Goal: Task Accomplishment & Management: Manage account settings

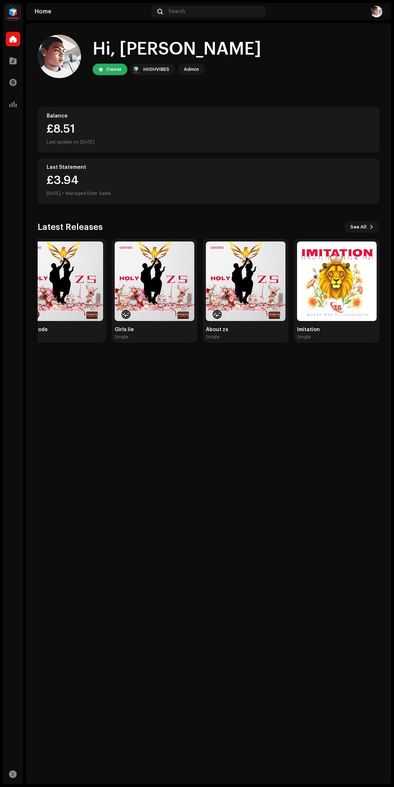
click at [371, 226] on span at bounding box center [371, 227] width 4 height 6
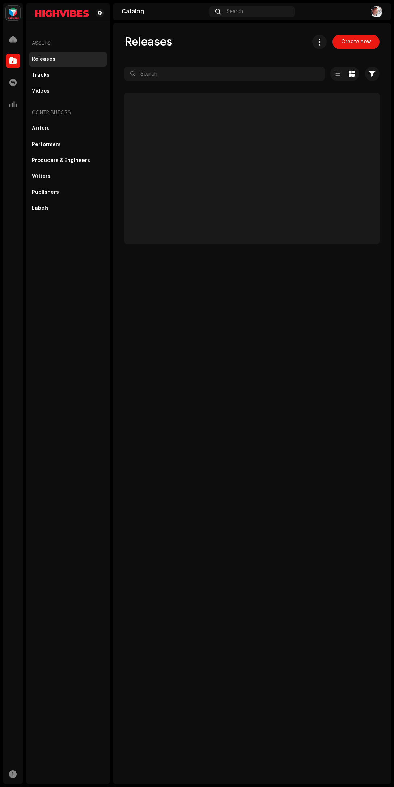
click at [374, 224] on p-skeleton at bounding box center [251, 169] width 255 height 152
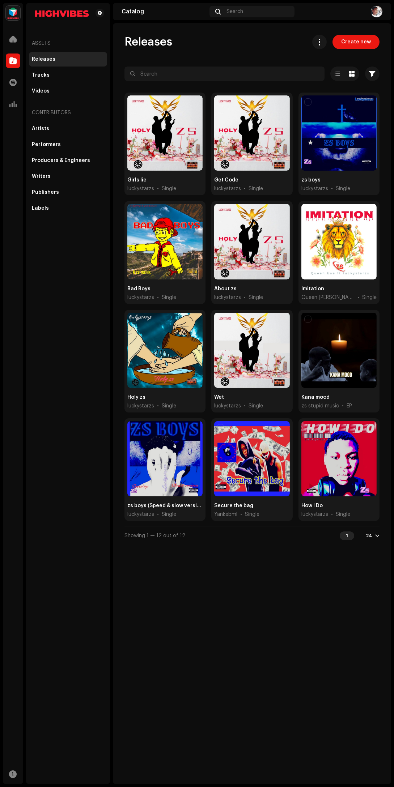
click at [341, 458] on div at bounding box center [338, 458] width 75 height 75
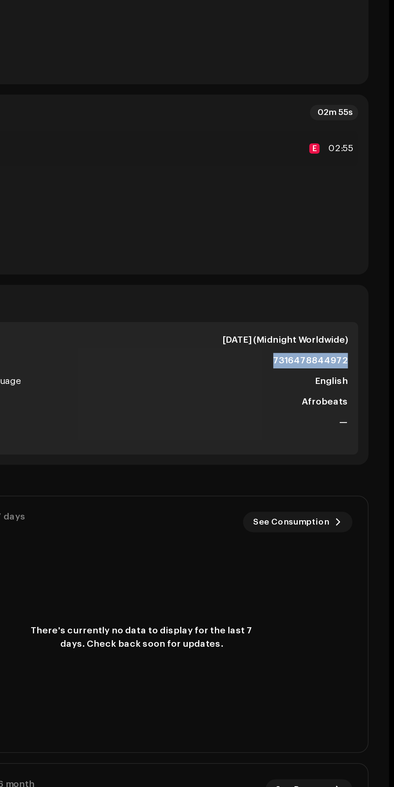
copy strong "7316478844972"
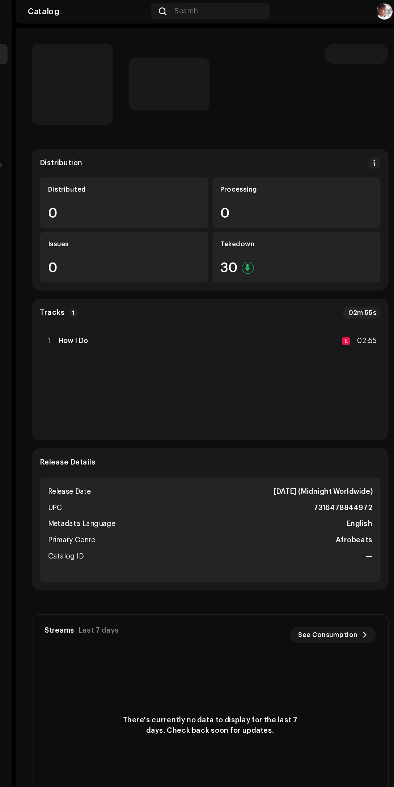
scroll to position [14, 0]
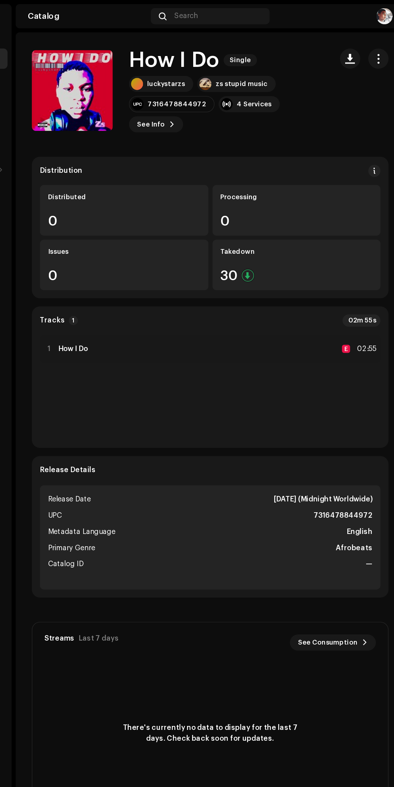
click at [332, 239] on div "1 How I Do E 02:55" at bounding box center [251, 249] width 243 height 20
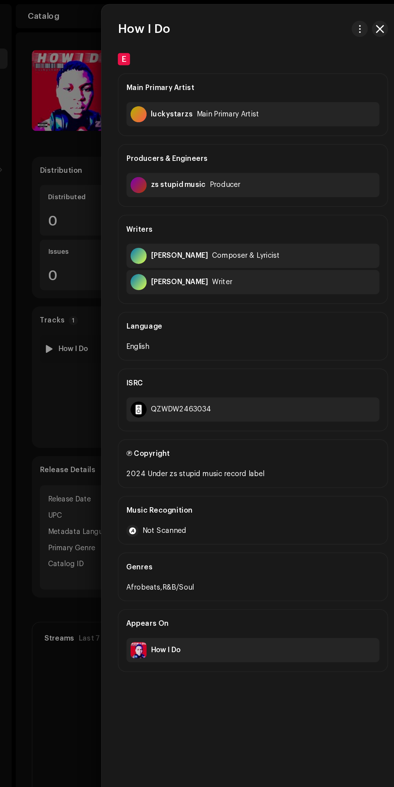
click at [149, 486] on div at bounding box center [197, 393] width 394 height 787
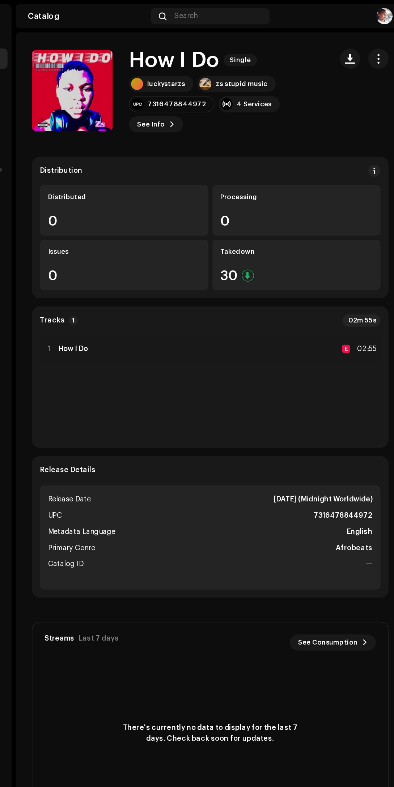
click at [372, 39] on span "button" at bounding box center [372, 42] width 7 height 6
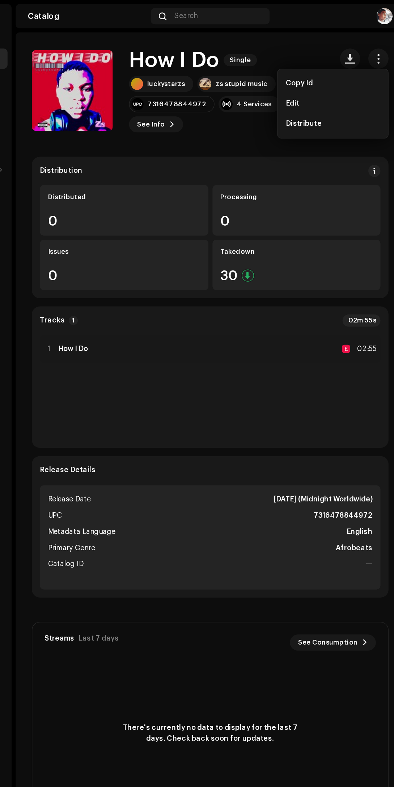
click at [356, 71] on div "Edit" at bounding box center [339, 74] width 67 height 6
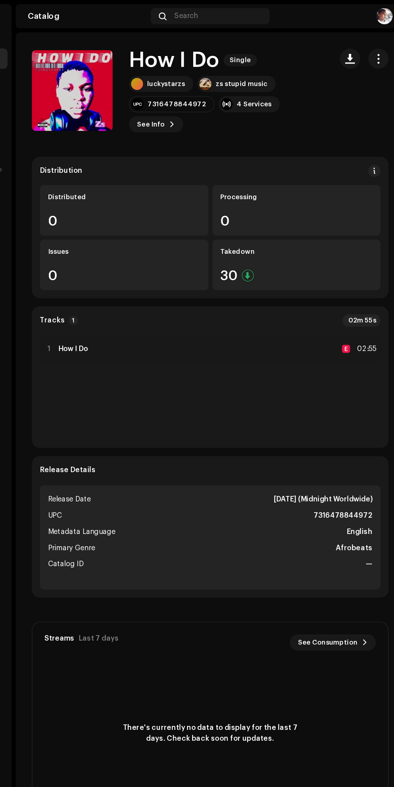
click at [372, 39] on span "button" at bounding box center [372, 42] width 7 height 6
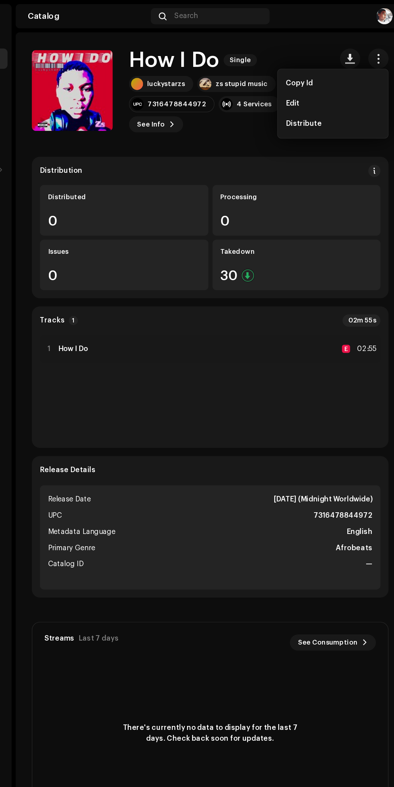
click at [357, 71] on div "Edit" at bounding box center [339, 74] width 67 height 6
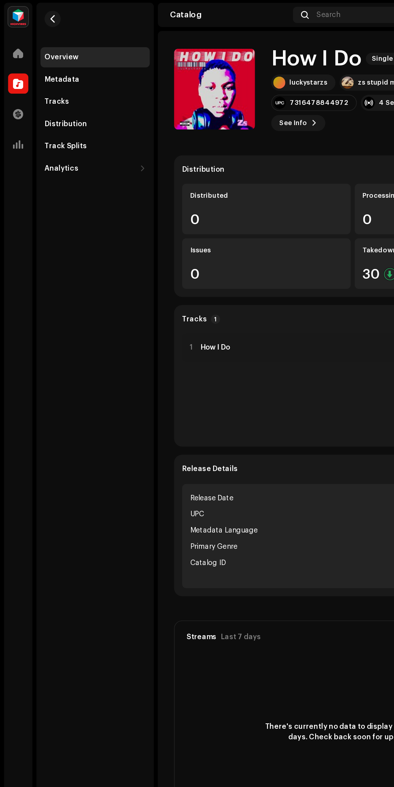
scroll to position [13, 0]
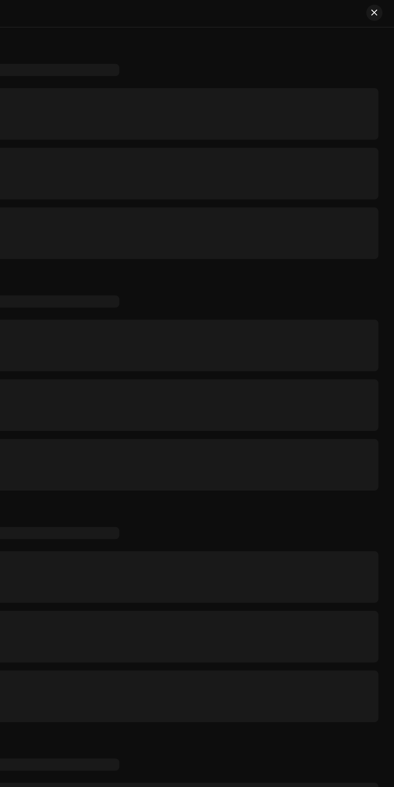
click at [367, 28] on div at bounding box center [197, 683] width 394 height 1325
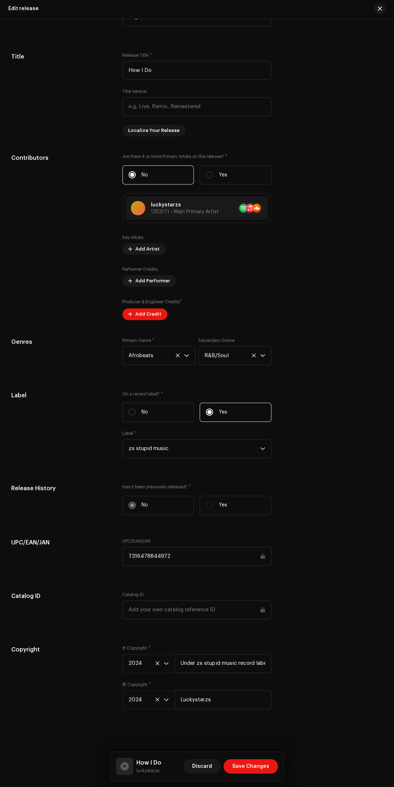
scroll to position [490, 0]
click at [250, 663] on input "Under zs stupid music record label" at bounding box center [223, 663] width 97 height 19
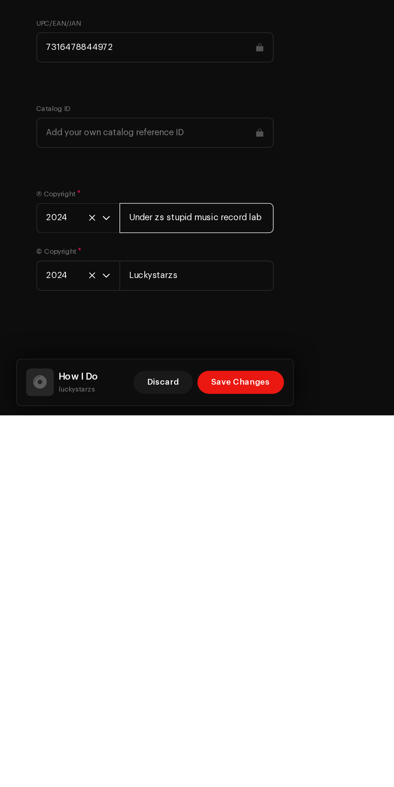
scroll to position [0, 0]
type input "U"
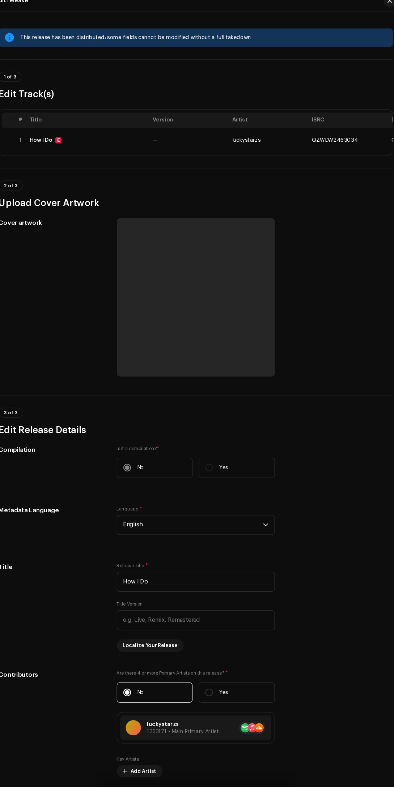
type input "luckystarzs"
click at [158, 142] on span "—" at bounding box center [158, 141] width 5 height 5
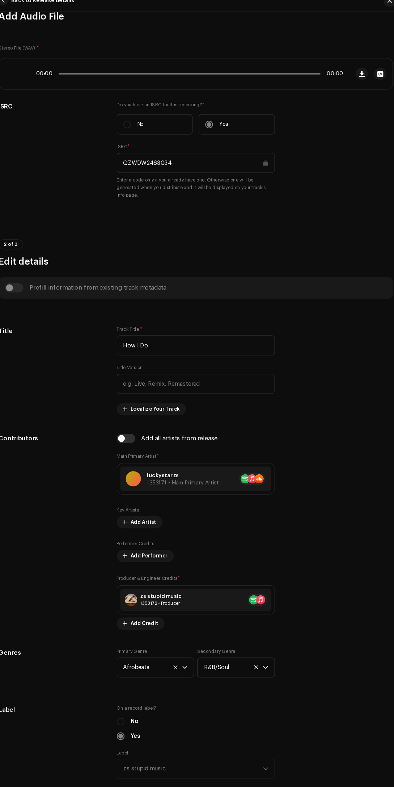
scroll to position [79, 0]
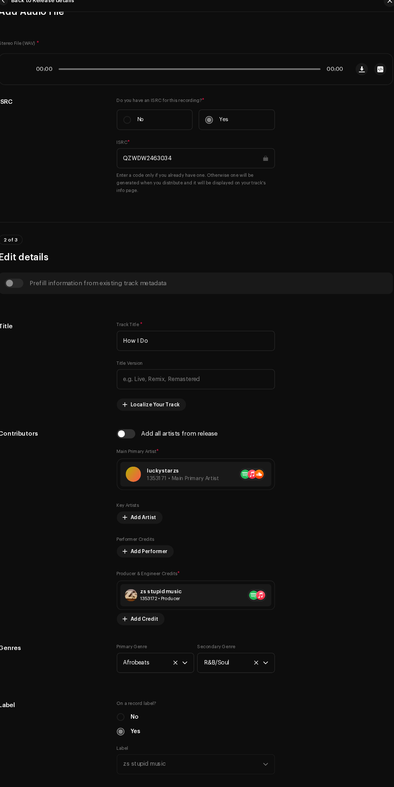
click at [40, 275] on div "Prefill information from existing track metadata" at bounding box center [196, 276] width 359 height 9
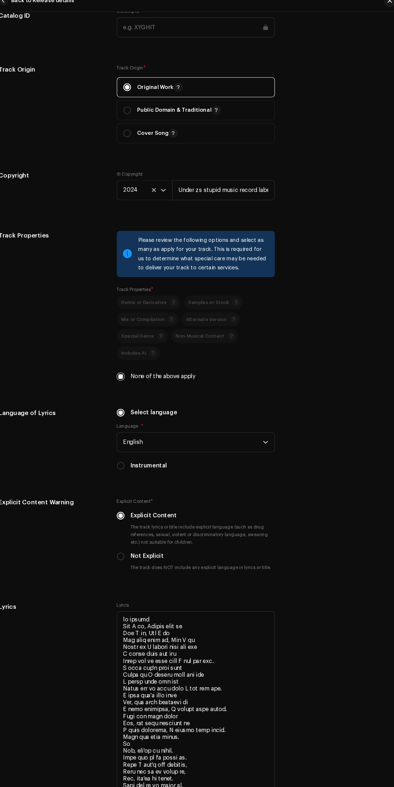
scroll to position [878, 0]
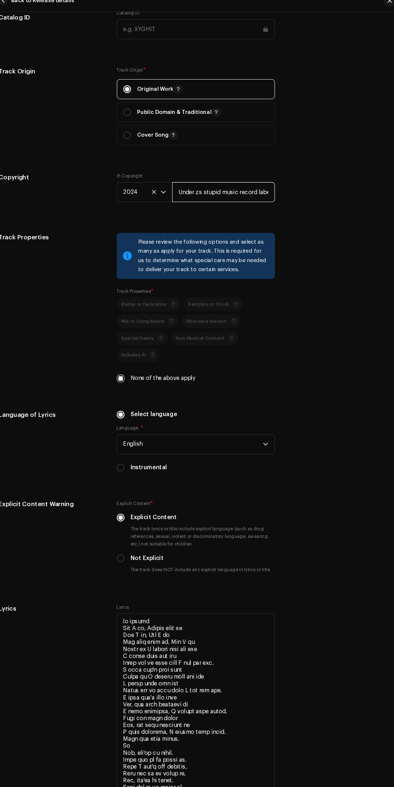
click at [223, 189] on input "Under zs stupid music record label" at bounding box center [223, 190] width 97 height 19
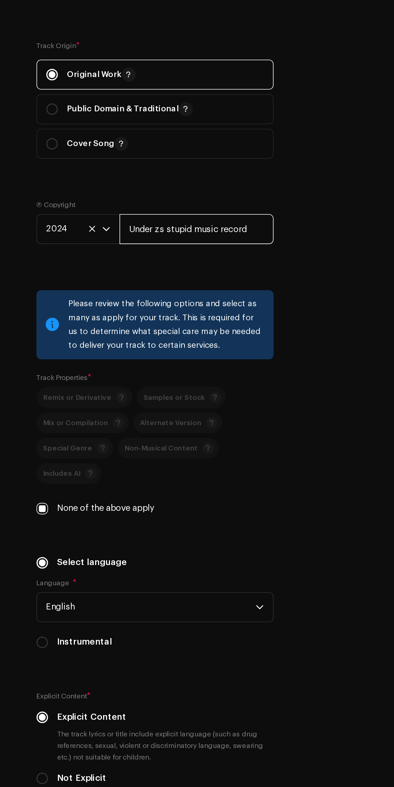
scroll to position [0, 0]
type input "U"
type input "zs stupid music"
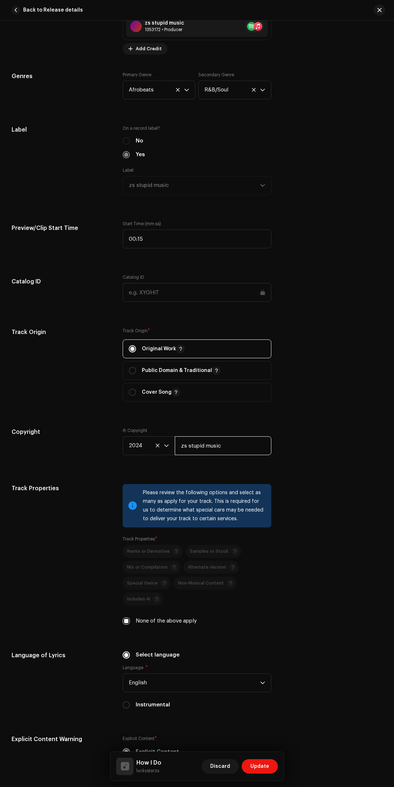
scroll to position [623, 0]
click at [0, 0] on div "Tips If your track contains explicit content, such as drug references, discrimi…" at bounding box center [0, 0] width 0 height 0
click at [266, 753] on div "How I Do luckystarzs Discard Update" at bounding box center [196, 766] width 173 height 29
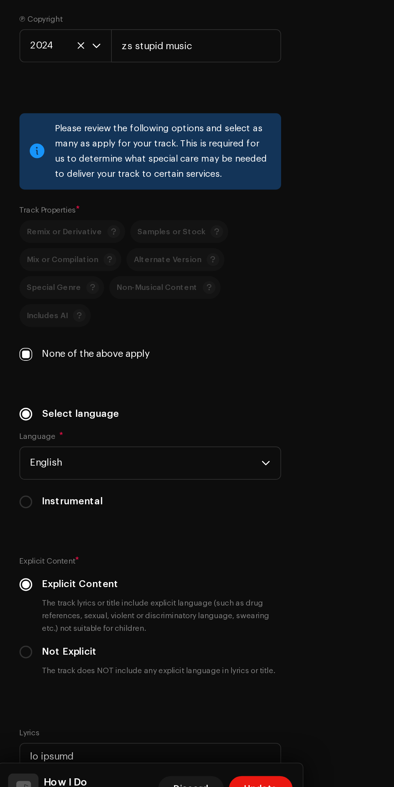
scroll to position [733, 0]
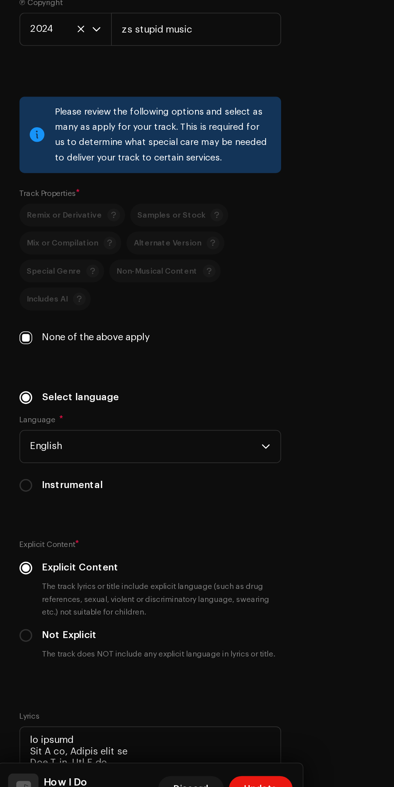
click at [268, 761] on span "Update" at bounding box center [259, 766] width 19 height 14
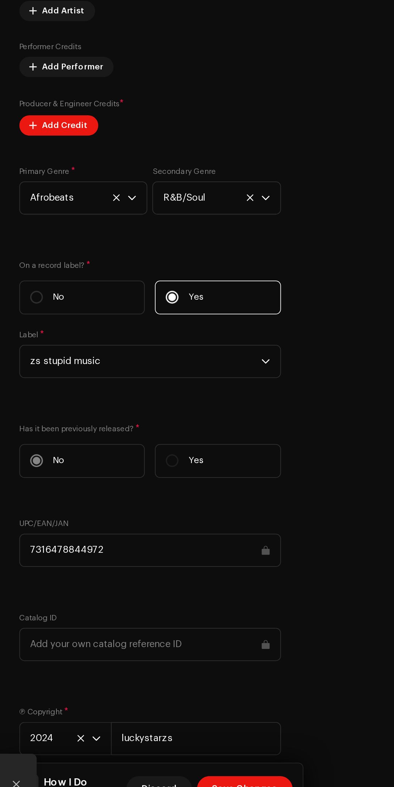
scroll to position [413, 0]
click at [268, 759] on span "Save Changes" at bounding box center [250, 766] width 37 height 14
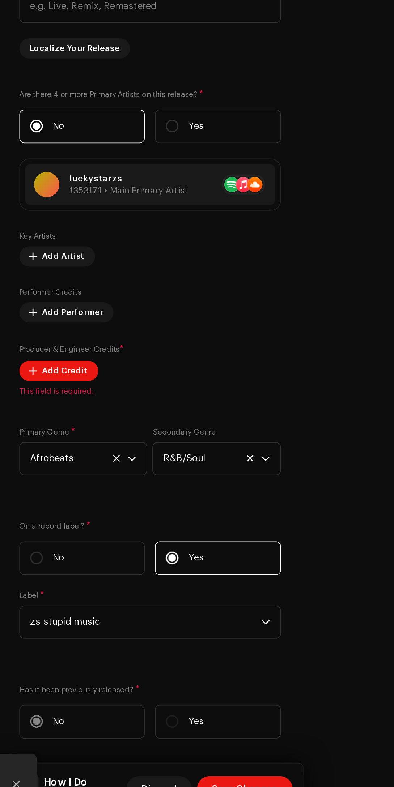
scroll to position [272, 0]
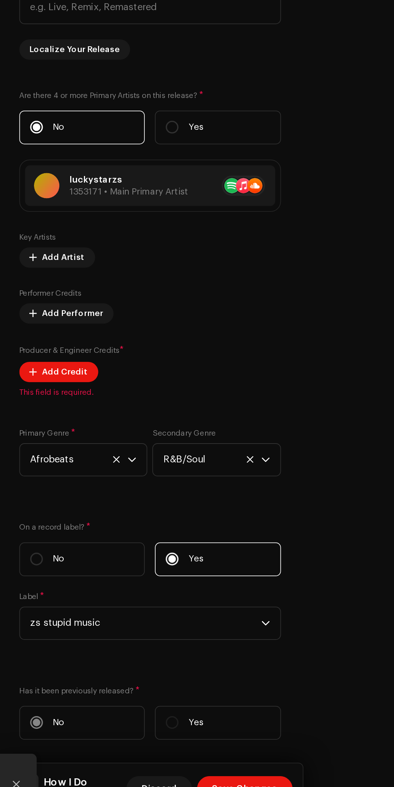
click at [142, 530] on span "Add Credit" at bounding box center [149, 529] width 26 height 14
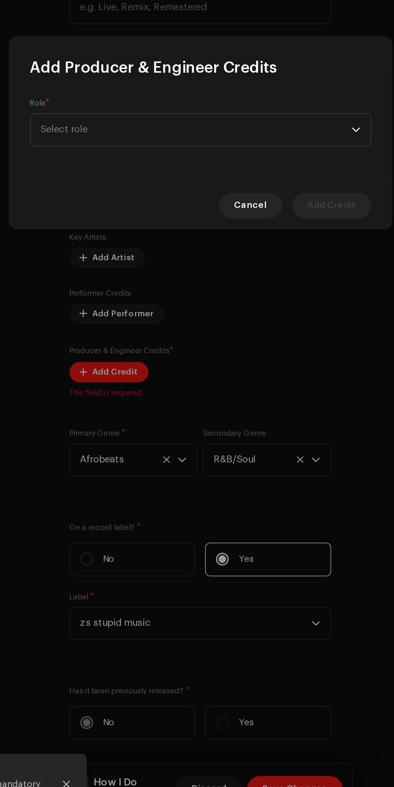
click at [131, 394] on span "Select role" at bounding box center [194, 392] width 176 height 18
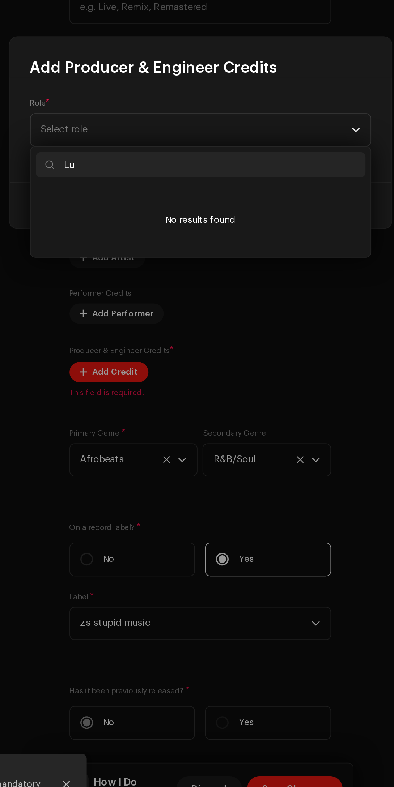
type input "L"
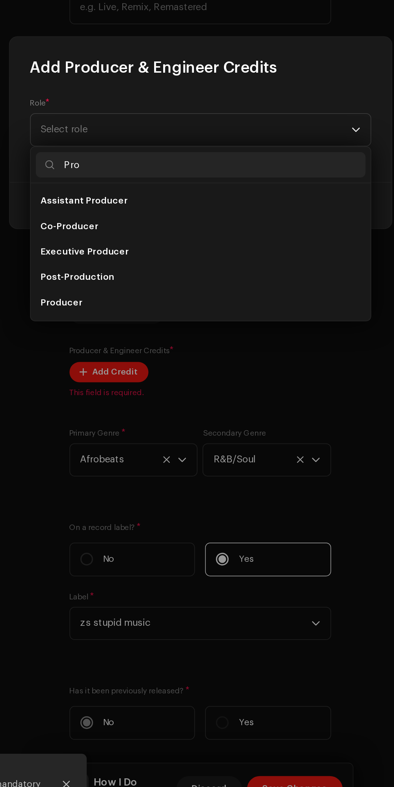
type input "Pro"
click at [110, 488] on span "Producer" at bounding box center [118, 490] width 24 height 7
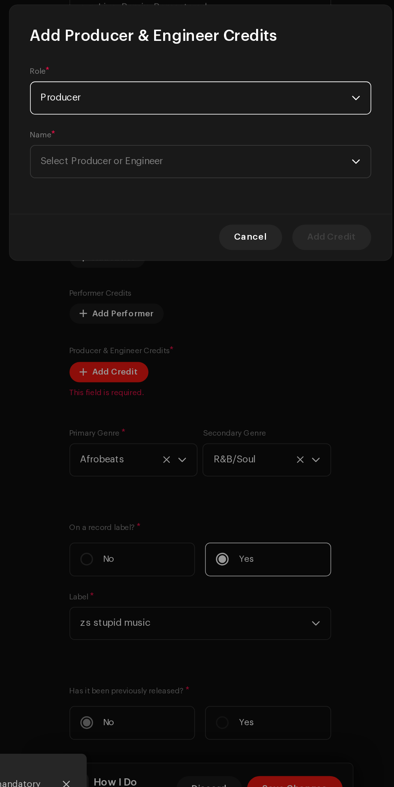
click at [116, 410] on span "Select Producer or Engineer" at bounding box center [140, 409] width 69 height 5
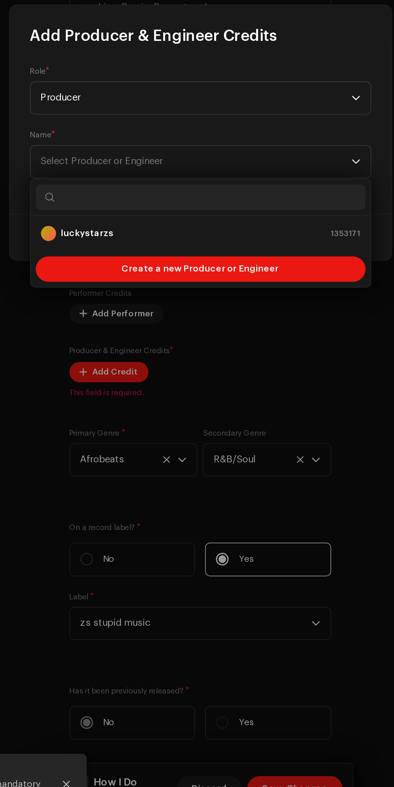
click at [124, 448] on strong "luckystarzs" at bounding box center [133, 450] width 30 height 7
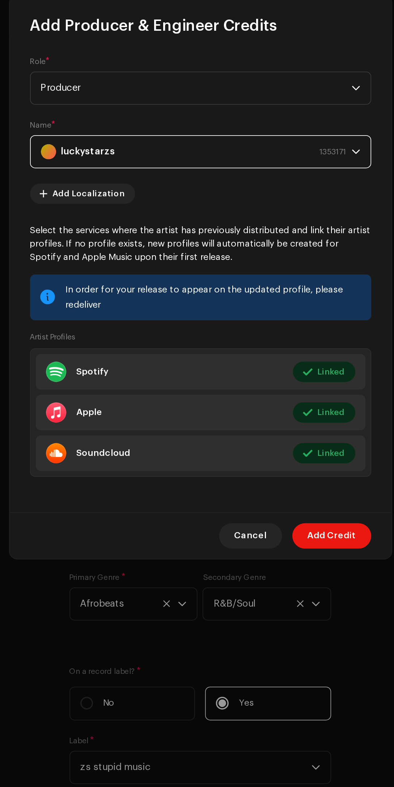
click at [282, 544] on span "Add Credit" at bounding box center [271, 541] width 27 height 14
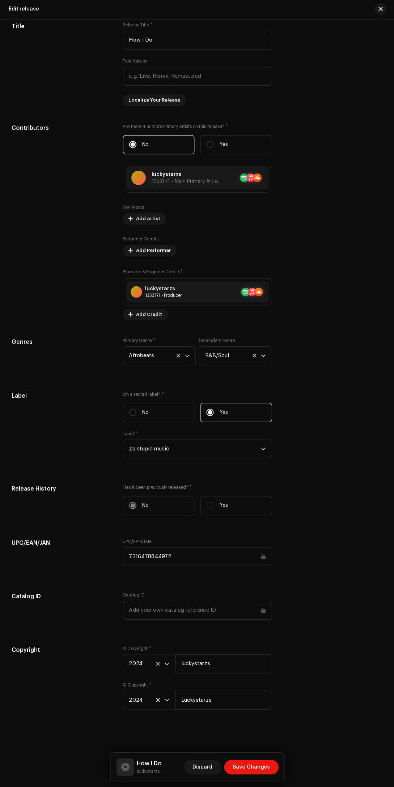
scroll to position [0, 0]
click at [265, 766] on span "Save Changes" at bounding box center [250, 766] width 37 height 14
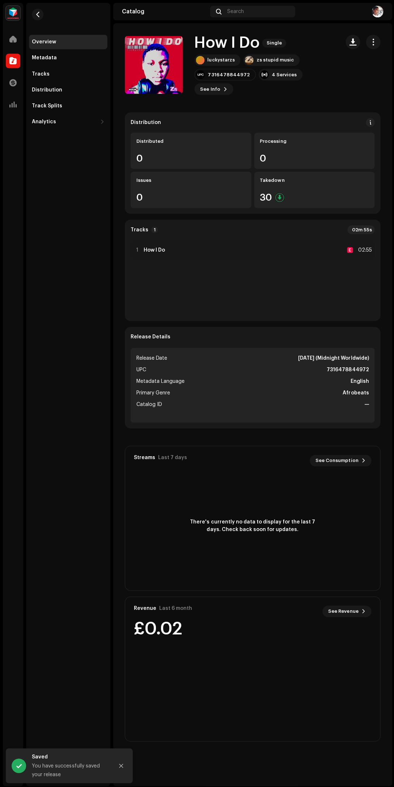
click at [373, 42] on span "button" at bounding box center [372, 42] width 7 height 6
click at [354, 74] on div "Edit" at bounding box center [339, 74] width 67 height 6
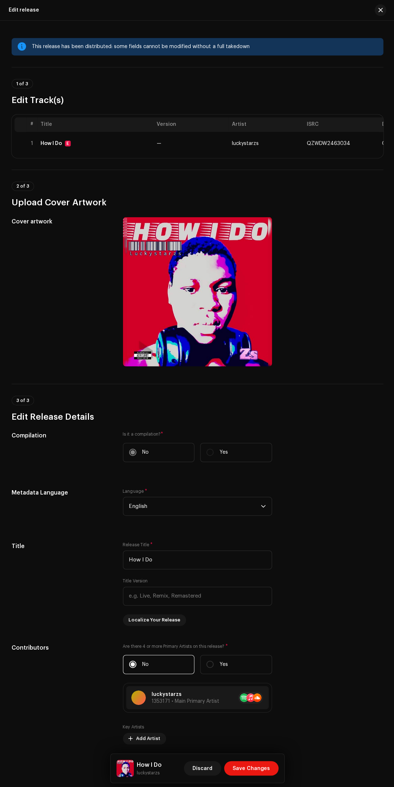
click at [215, 316] on div at bounding box center [197, 291] width 149 height 149
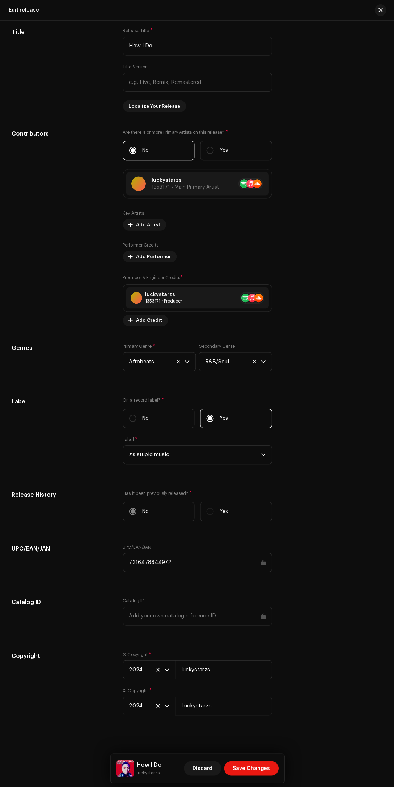
scroll to position [520, 0]
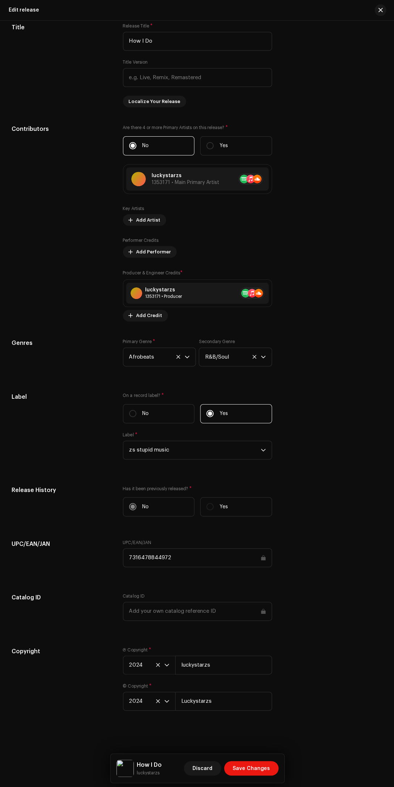
click at [280, 748] on div "This release has been distributed: some fields cannot be modified without a ful…" at bounding box center [197, 404] width 394 height 766
click at [181, 697] on input "Luckystarzs" at bounding box center [223, 699] width 97 height 19
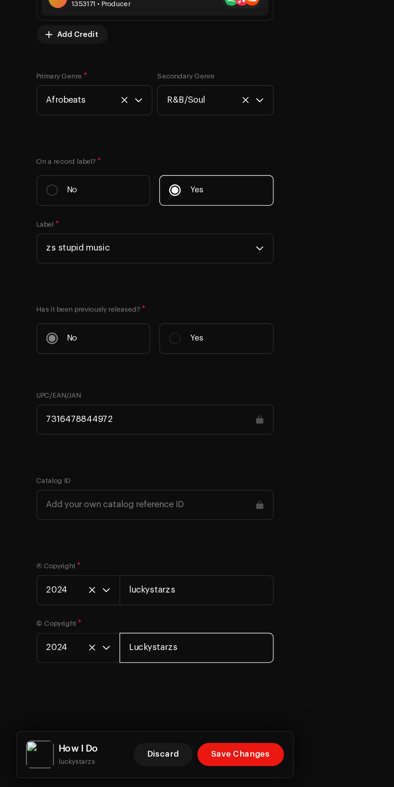
scroll to position [0, 0]
click at [182, 663] on input "luckystarzs" at bounding box center [223, 663] width 97 height 19
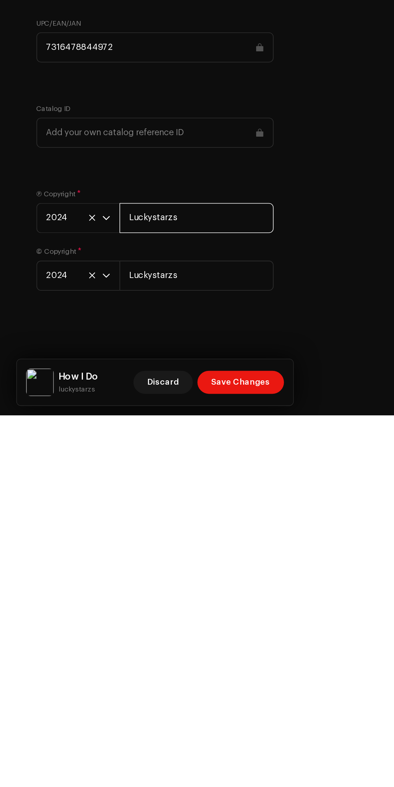
type input "Luckystarzs"
click at [269, 766] on span "Save Changes" at bounding box center [250, 766] width 37 height 14
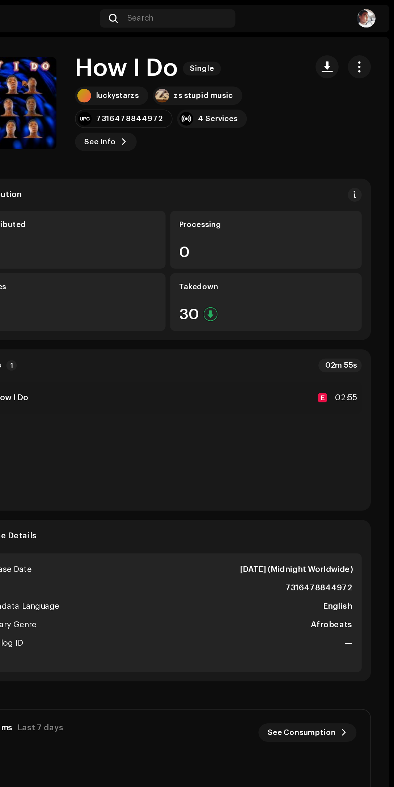
click at [375, 44] on span "button" at bounding box center [372, 42] width 7 height 6
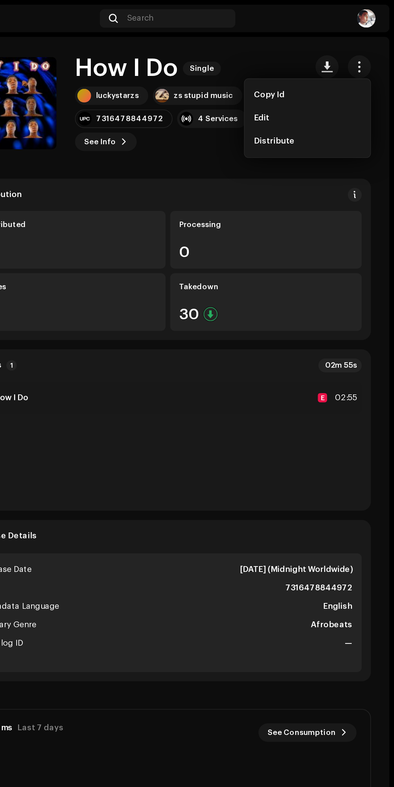
click at [352, 89] on div "Distribute" at bounding box center [339, 89] width 67 height 6
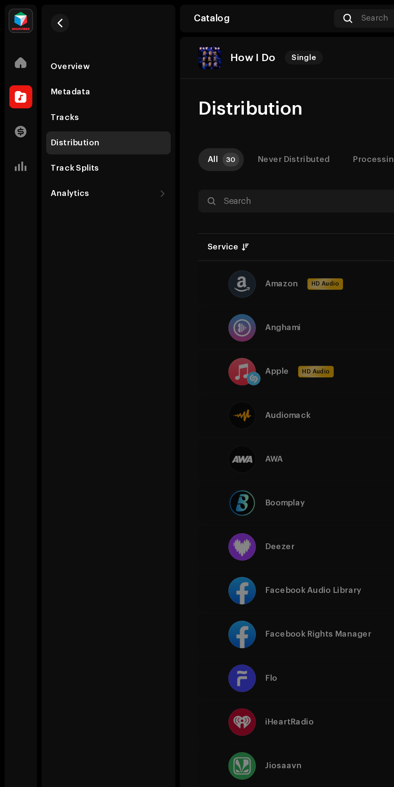
click at [132, 181] on div "Amazon HD Audio" at bounding box center [184, 178] width 108 height 17
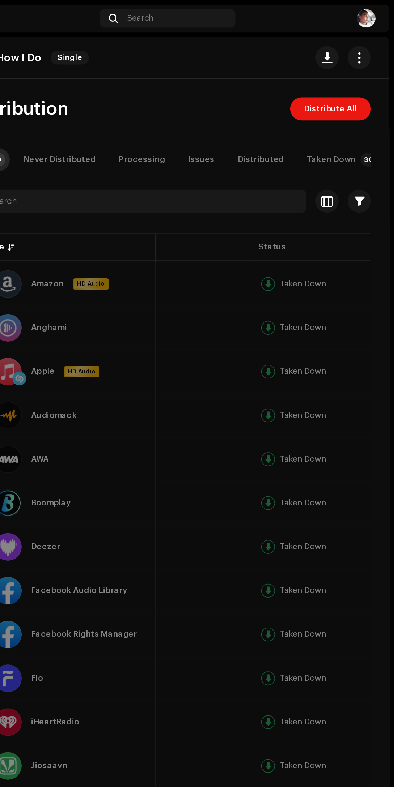
click at [363, 72] on span "Distribute All" at bounding box center [353, 68] width 33 height 14
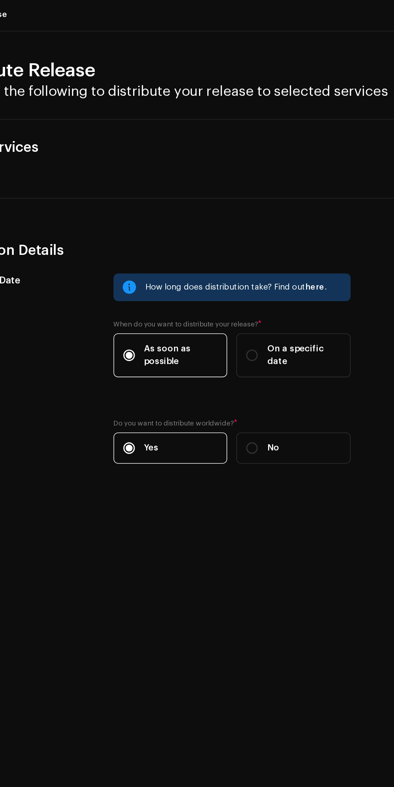
scroll to position [19, 0]
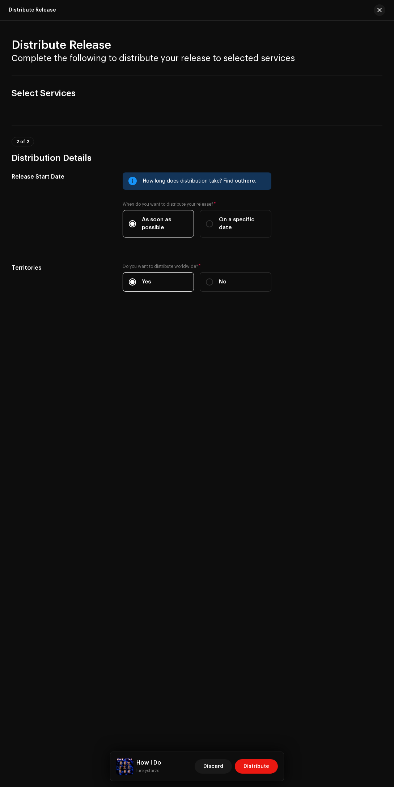
click at [276, 763] on button "Distribute" at bounding box center [256, 766] width 43 height 14
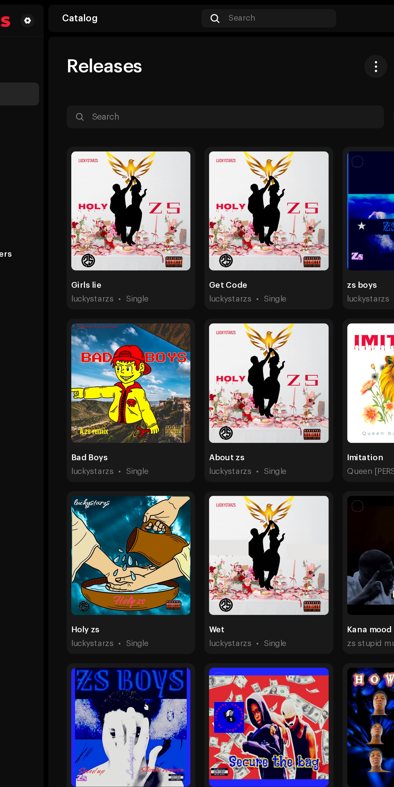
click at [224, 98] on div at bounding box center [251, 132] width 75 height 75
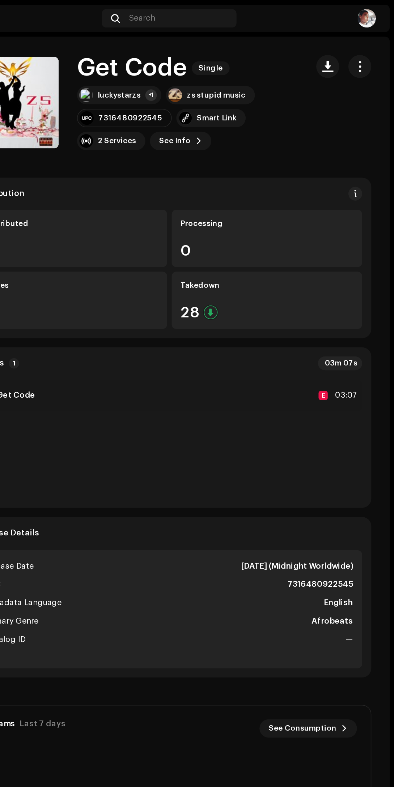
click at [310, 254] on div "1 Get Code E 03:07" at bounding box center [251, 249] width 243 height 20
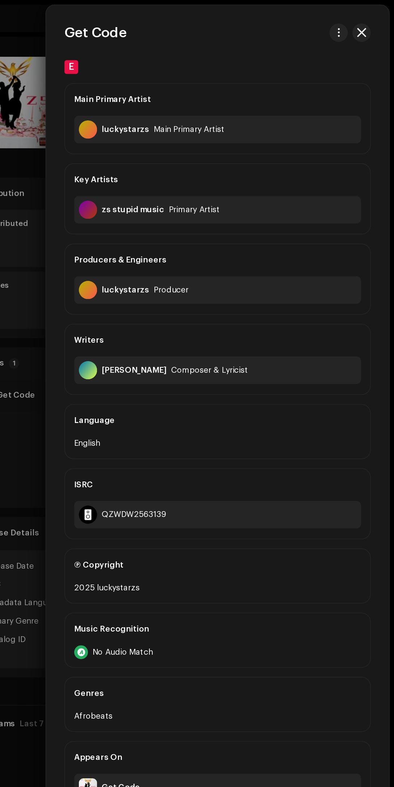
click at [377, 25] on div at bounding box center [366, 21] width 26 height 12
click at [373, 23] on span "button" at bounding box center [373, 21] width 6 height 6
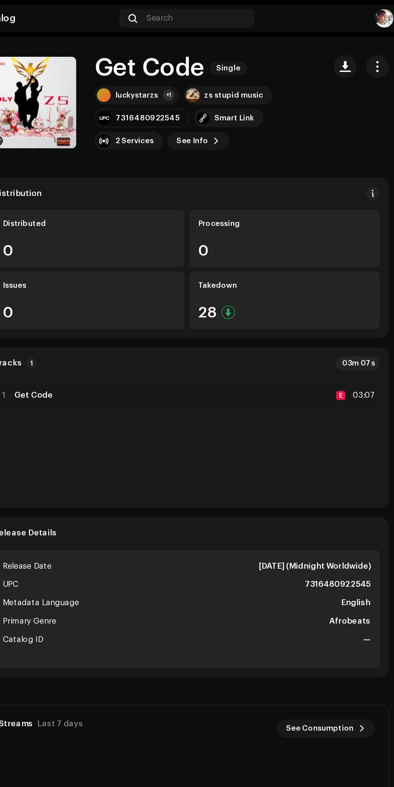
click at [374, 44] on span "button" at bounding box center [372, 42] width 7 height 6
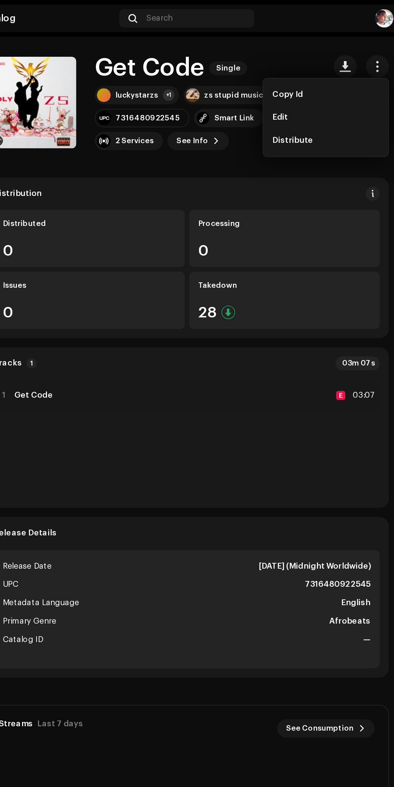
click at [325, 160] on div "0" at bounding box center [313, 157] width 109 height 9
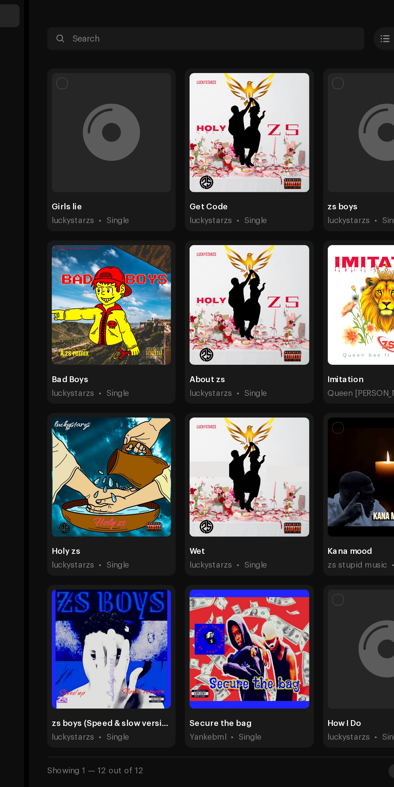
click at [133, 322] on input "checkbox" at bounding box center [133, 319] width 7 height 7
checkbox input "true"
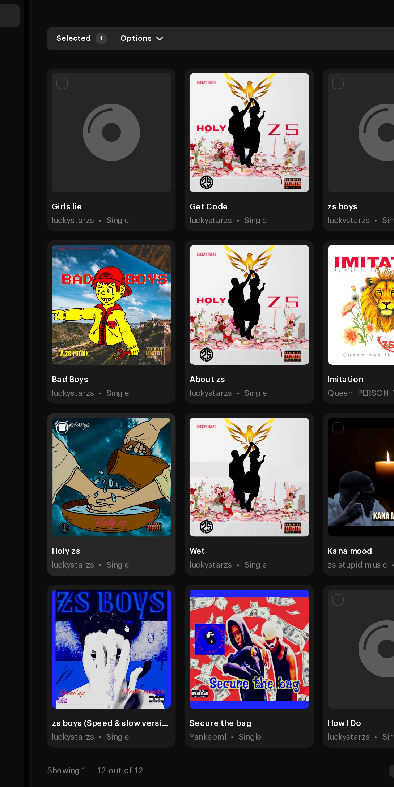
click at [197, 327] on div at bounding box center [164, 350] width 75 height 75
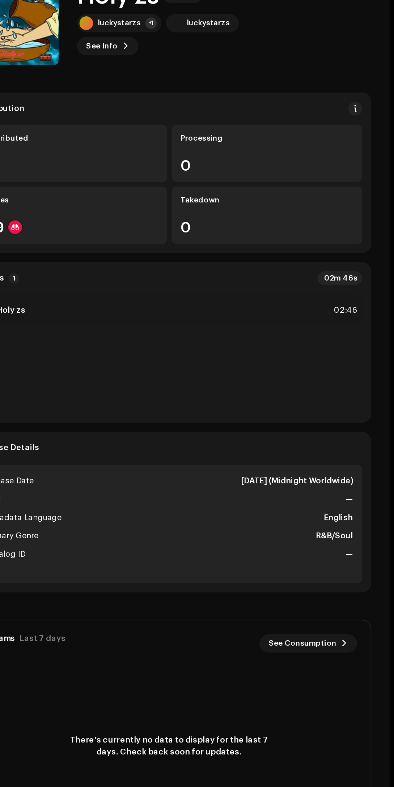
click at [222, 238] on div "1 Holy zs 02:46" at bounding box center [251, 247] width 243 height 20
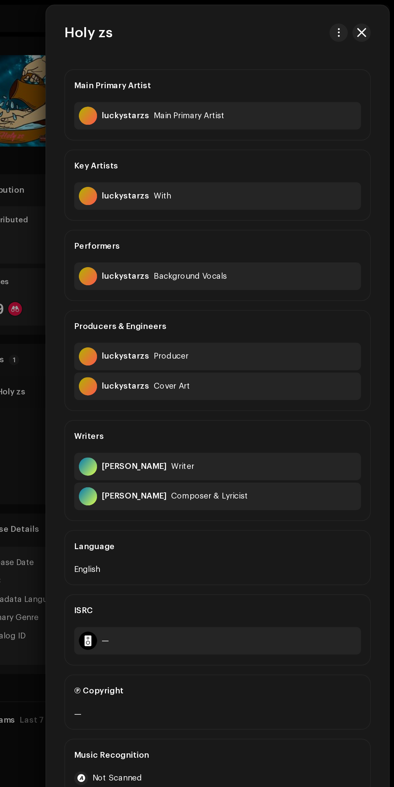
click at [378, 21] on button "button" at bounding box center [373, 21] width 12 height 12
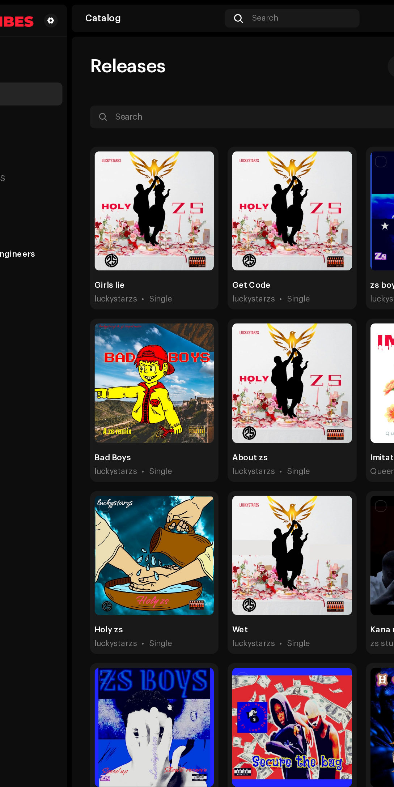
click at [137, 320] on div at bounding box center [164, 350] width 75 height 75
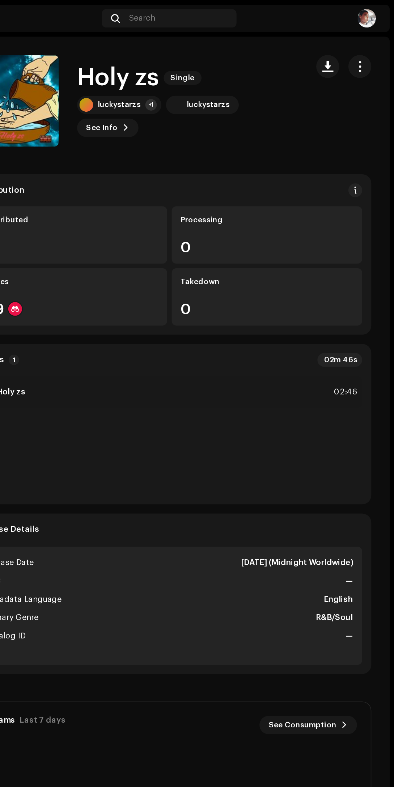
click at [377, 126] on div "Distribution Distributed 0 Processing 0 Issues 29 Takedown 0" at bounding box center [251, 160] width 255 height 101
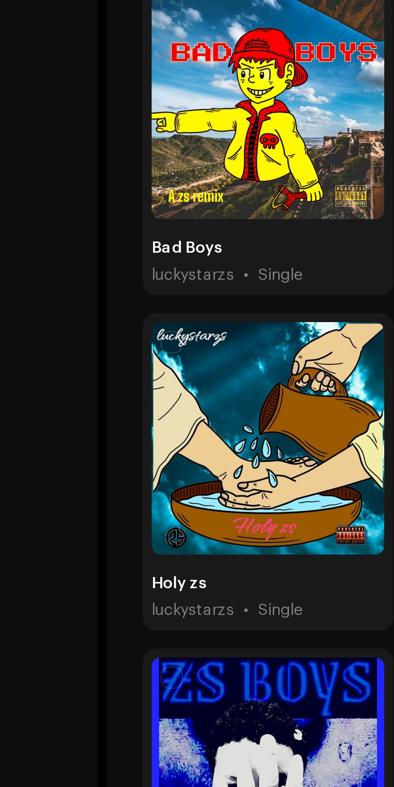
click at [132, 317] on input "checkbox" at bounding box center [133, 319] width 7 height 7
checkbox input "true"
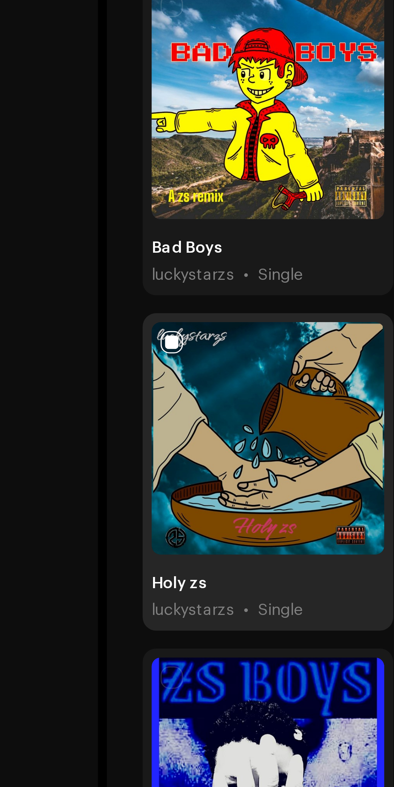
click at [200, 321] on div at bounding box center [164, 350] width 75 height 75
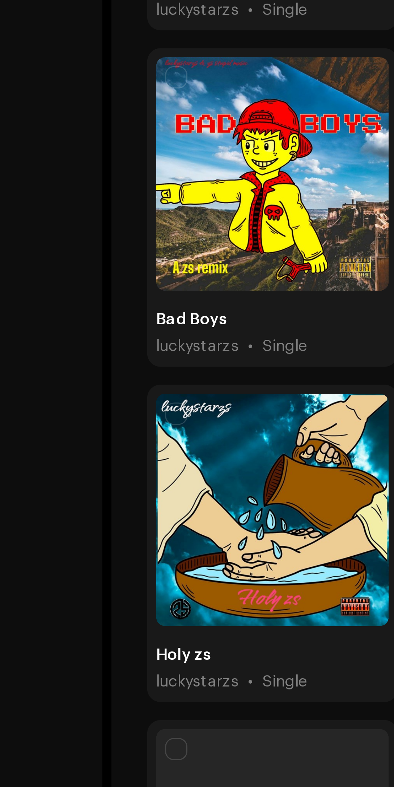
click at [133, 316] on input "checkbox" at bounding box center [133, 319] width 7 height 7
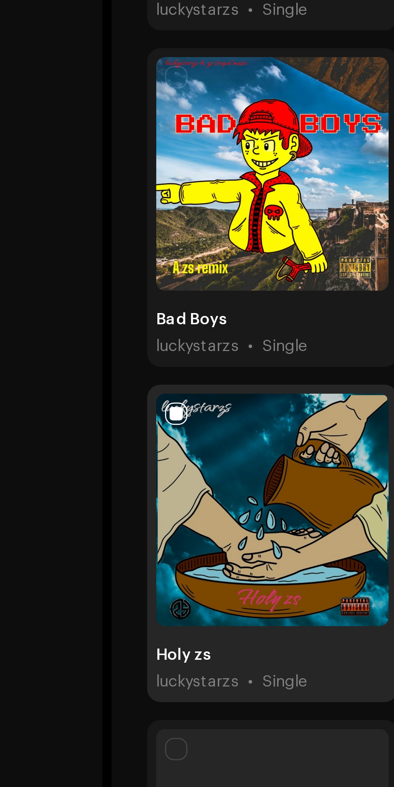
click at [193, 321] on span "button" at bounding box center [193, 322] width 5 height 6
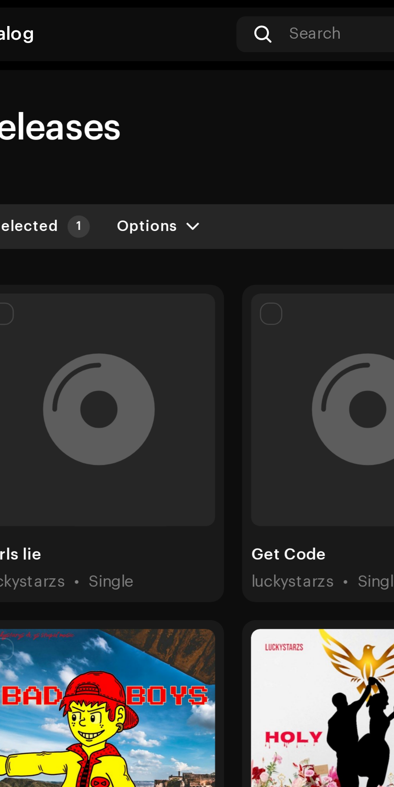
click at [180, 72] on span "Options" at bounding box center [181, 74] width 20 height 14
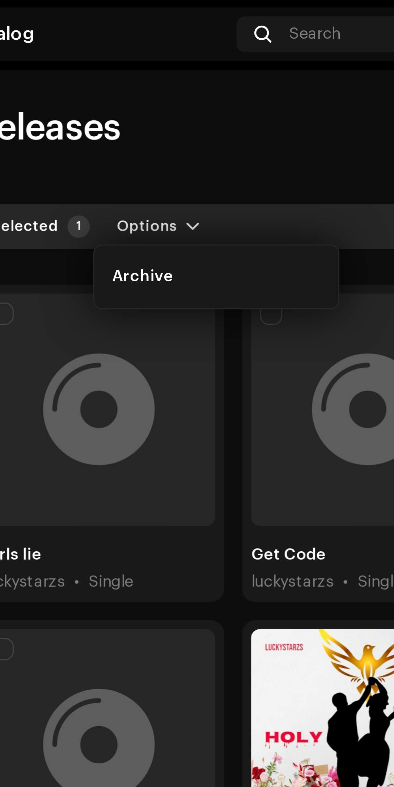
click at [178, 71] on span "Options" at bounding box center [181, 74] width 20 height 14
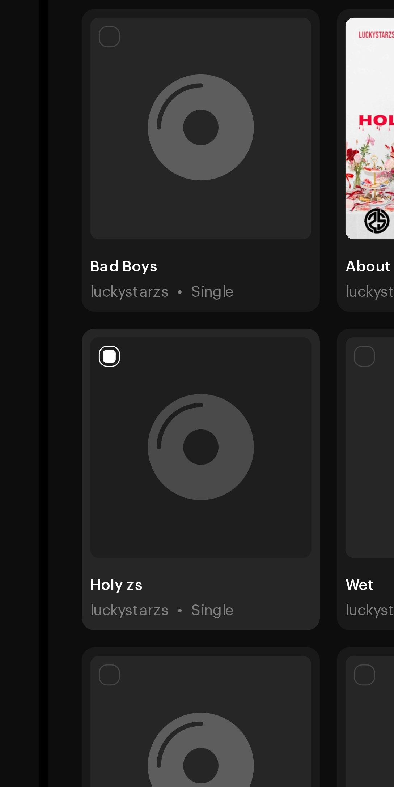
click at [133, 317] on input "checkbox" at bounding box center [133, 319] width 7 height 7
checkbox input "false"
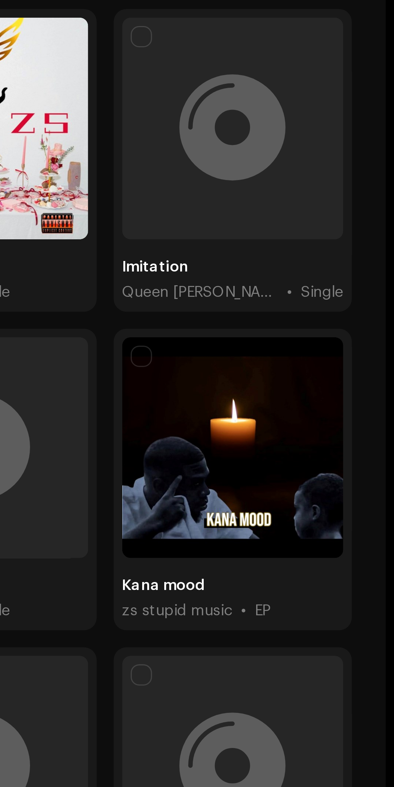
click at [309, 317] on input "checkbox" at bounding box center [307, 319] width 7 height 7
checkbox input "true"
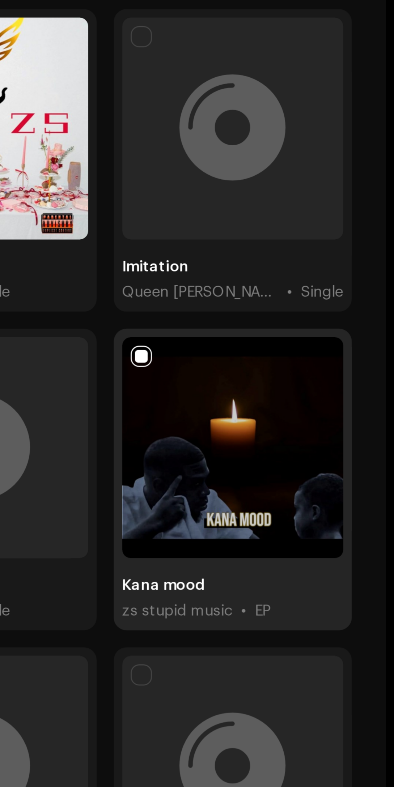
click at [372, 324] on button "button" at bounding box center [368, 322] width 12 height 12
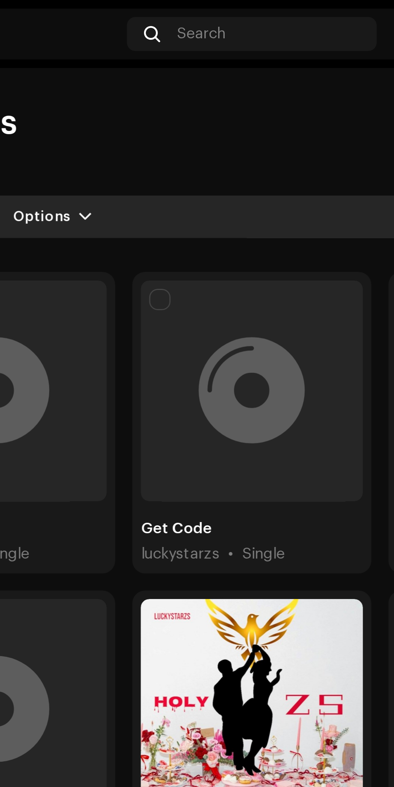
click at [193, 75] on span "button" at bounding box center [195, 74] width 4 height 6
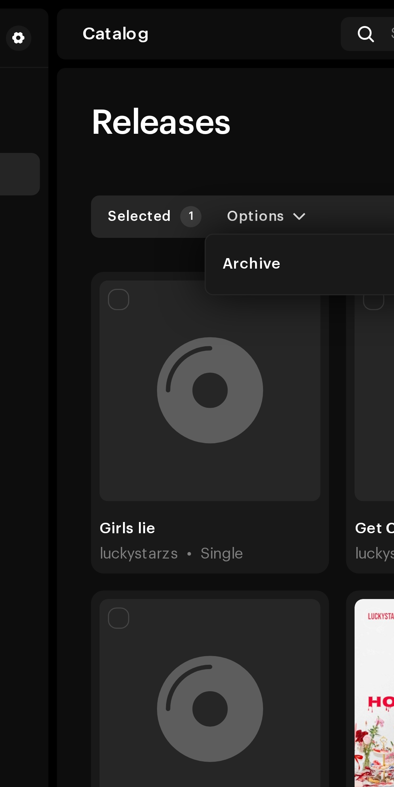
click at [201, 47] on div "Releases Create new" at bounding box center [251, 42] width 255 height 14
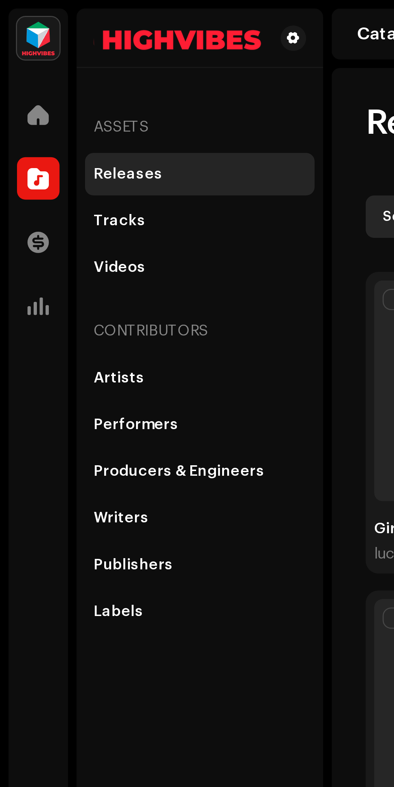
click at [13, 39] on span at bounding box center [12, 39] width 7 height 6
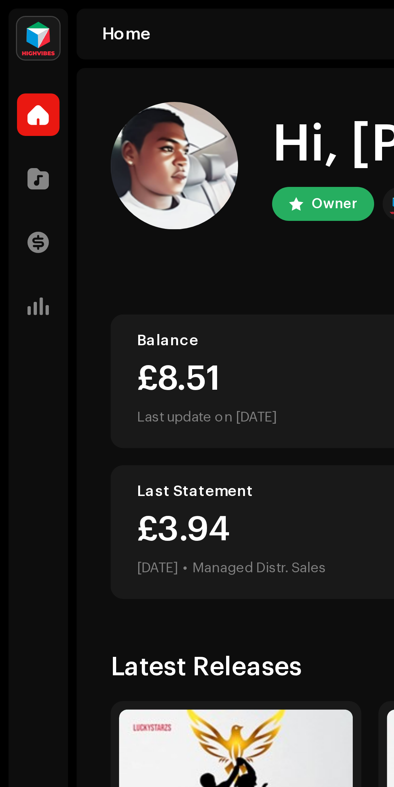
click at [84, 181] on div "£3.94 [DATE] • Managed Distr. Sales" at bounding box center [79, 186] width 64 height 23
click at [88, 179] on div "£3.94 [DATE] • Managed Distr. Sales" at bounding box center [79, 186] width 64 height 23
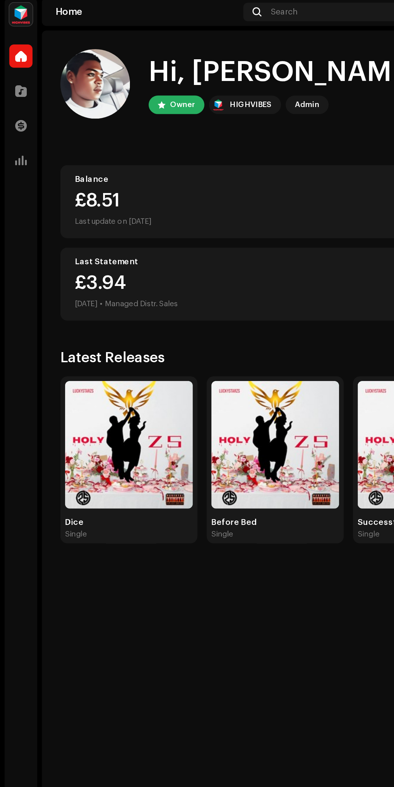
click at [198, 181] on div "£3.94 [DATE] • Managed Distr. Sales" at bounding box center [209, 186] width 324 height 23
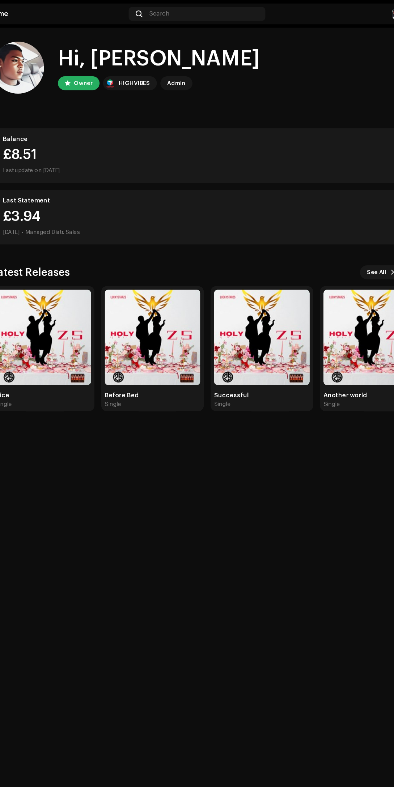
click at [192, 276] on img at bounding box center [172, 282] width 80 height 80
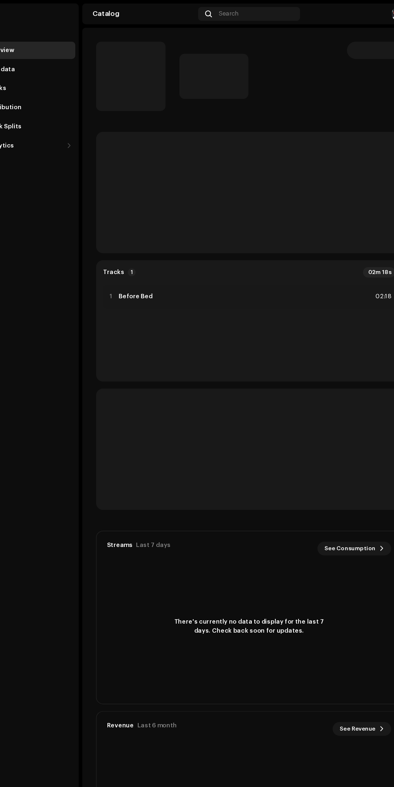
click at [71, 42] on div "Overview" at bounding box center [68, 42] width 72 height 6
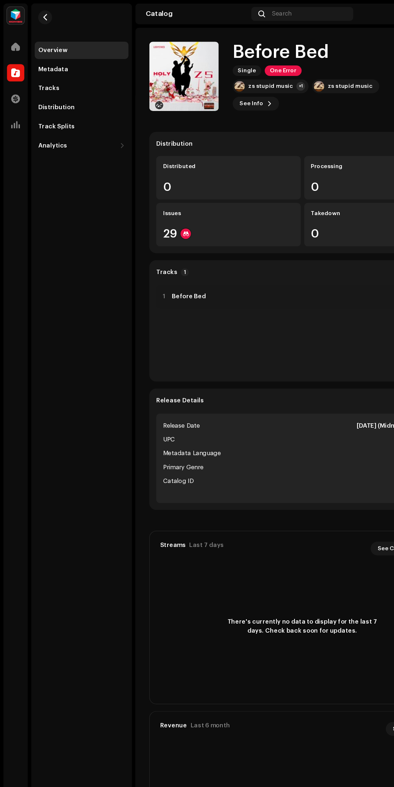
click at [44, 42] on div "Overview" at bounding box center [44, 42] width 24 height 6
click at [52, 43] on div "Overview" at bounding box center [44, 42] width 24 height 6
click at [51, 42] on div "Overview" at bounding box center [44, 42] width 24 height 6
click at [13, 36] on span at bounding box center [12, 39] width 7 height 6
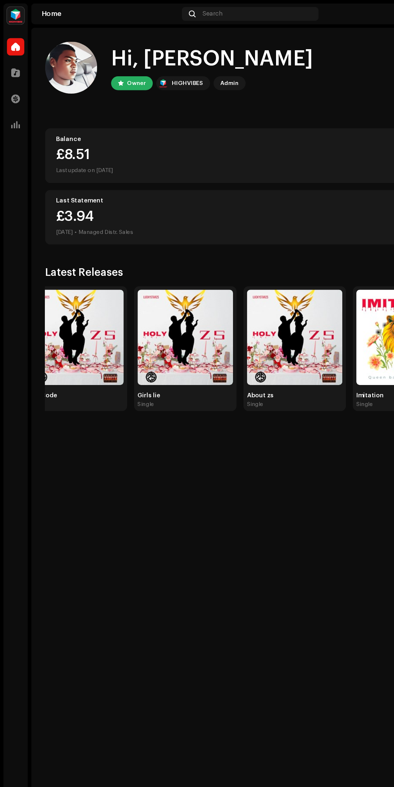
click at [125, 166] on div "Last Statement" at bounding box center [209, 168] width 324 height 6
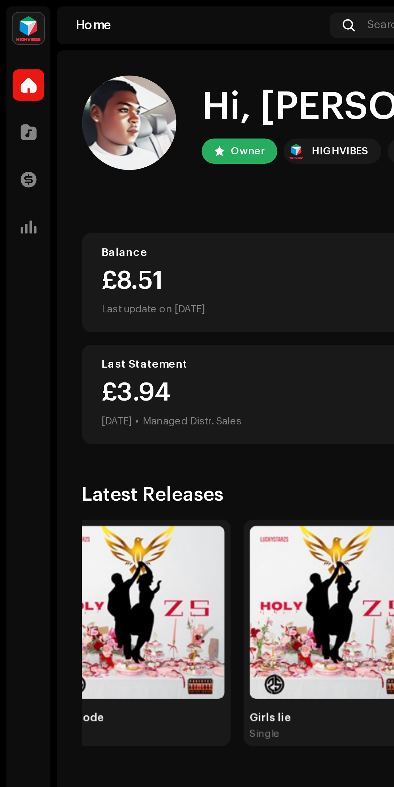
click at [16, 13] on img at bounding box center [13, 13] width 14 height 14
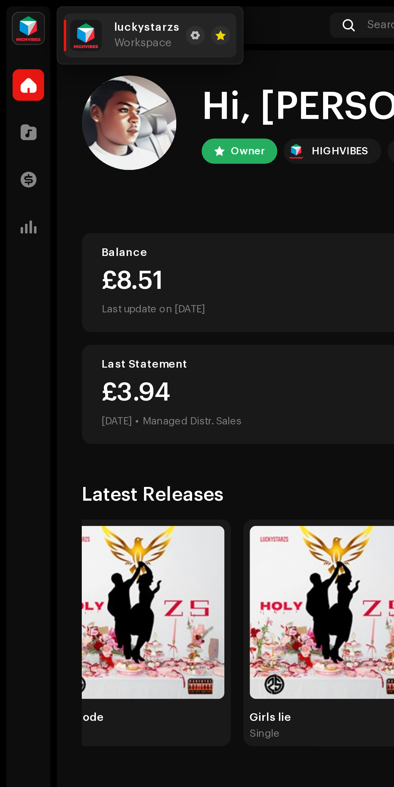
click at [87, 16] on span at bounding box center [89, 16] width 4 height 6
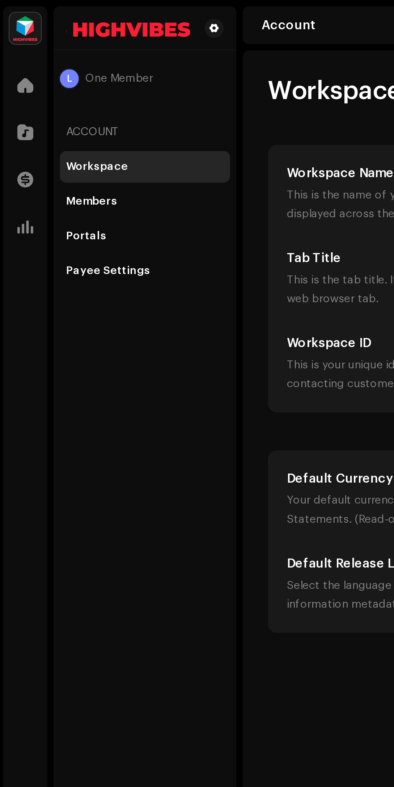
click at [61, 91] on div "Members" at bounding box center [68, 93] width 72 height 6
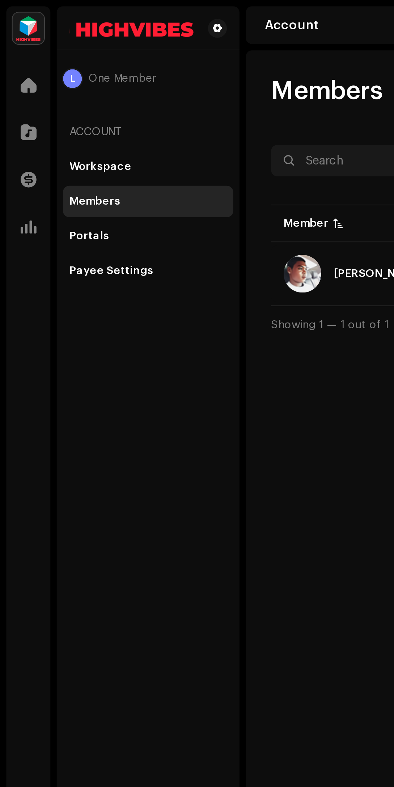
click at [70, 107] on div "Portals" at bounding box center [68, 109] width 72 height 6
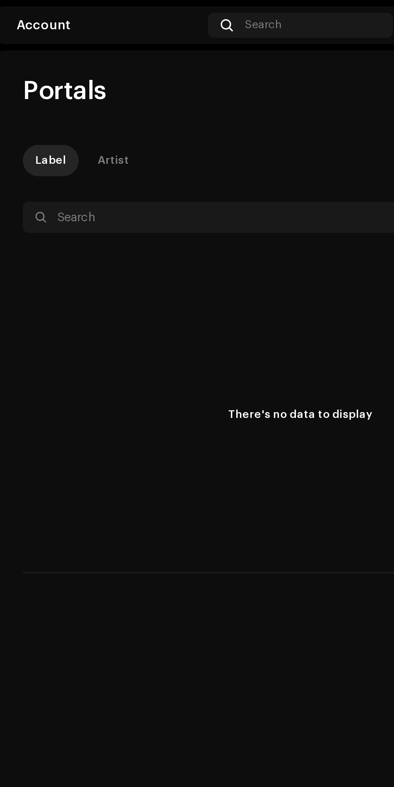
click at [164, 71] on div "Artist" at bounding box center [166, 74] width 14 height 14
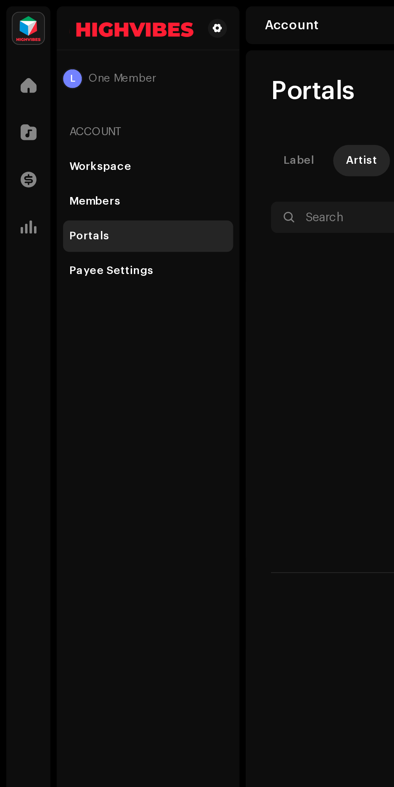
click at [74, 125] on div "Payee Settings" at bounding box center [68, 124] width 72 height 6
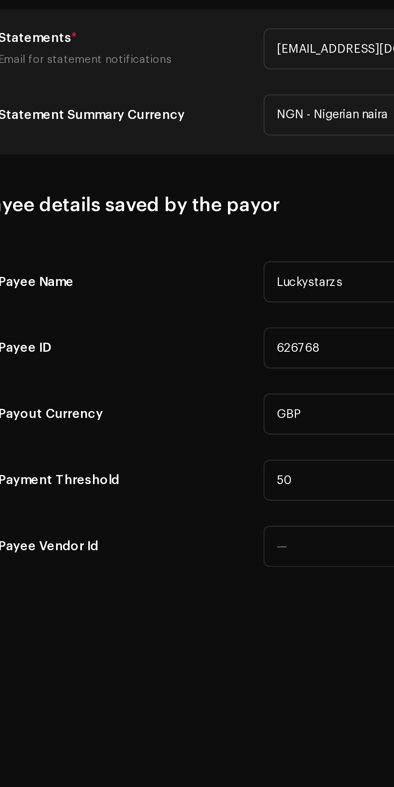
click at [285, 529] on input "50" at bounding box center [313, 532] width 116 height 19
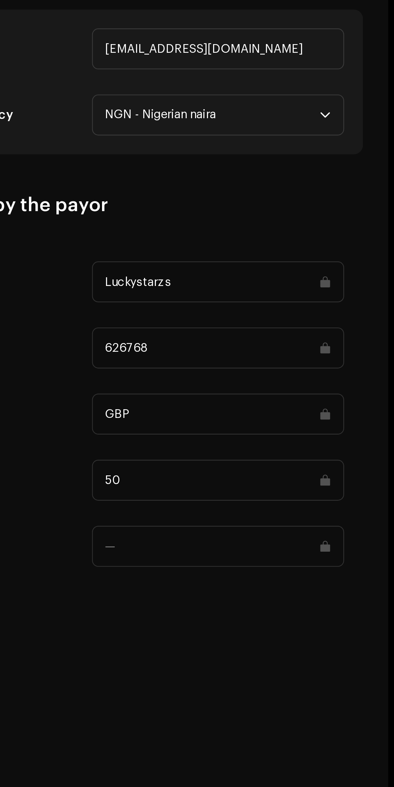
click at [303, 630] on div "Payee Settings Type Company Individual Individual - not incorporated. Pay To Na…" at bounding box center [252, 403] width 278 height 761
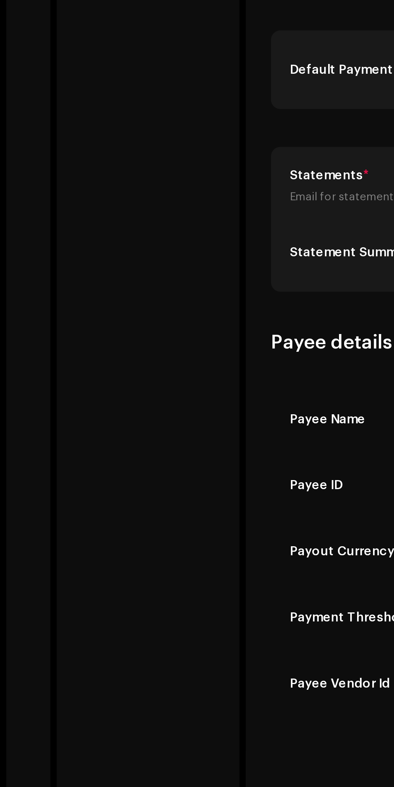
scroll to position [27, 0]
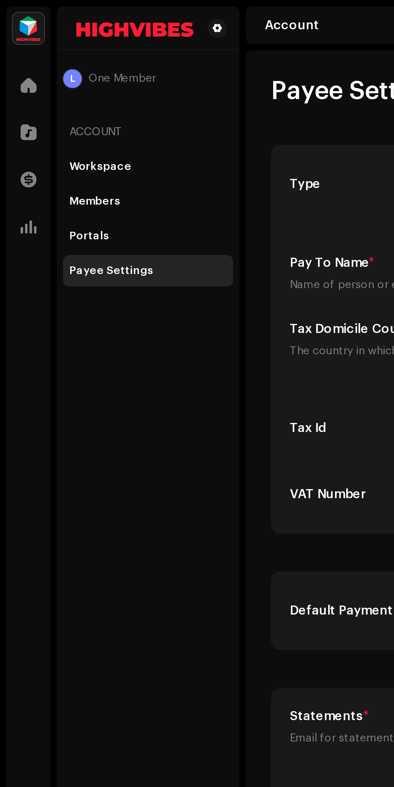
click at [59, 33] on span "One Member" at bounding box center [55, 36] width 31 height 6
click at [15, 36] on span at bounding box center [12, 39] width 7 height 6
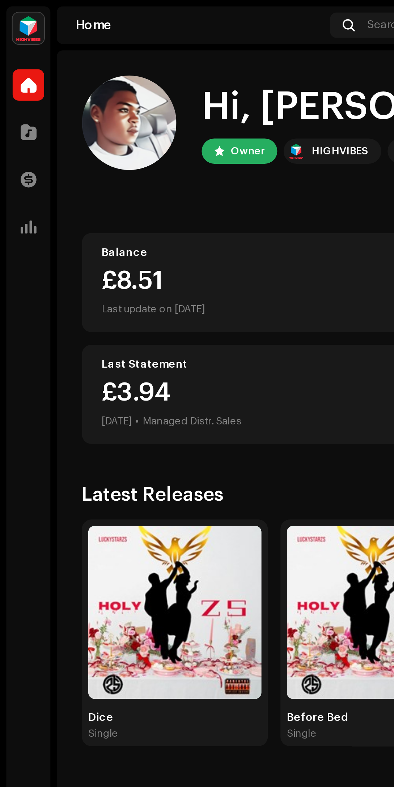
click at [18, 17] on img at bounding box center [13, 13] width 14 height 14
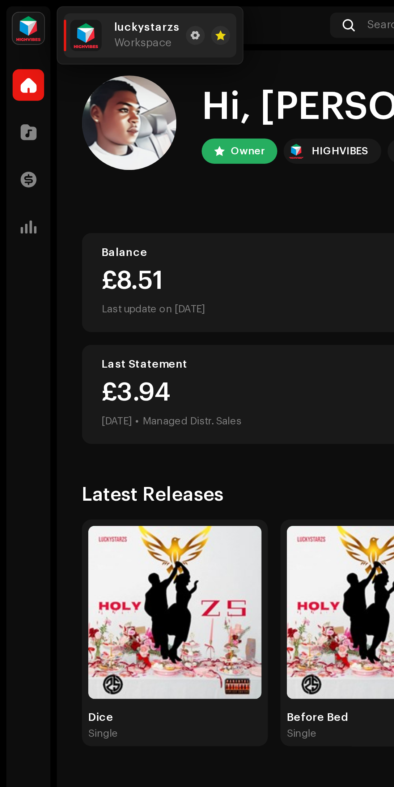
click at [56, 19] on span "Workspace" at bounding box center [65, 20] width 26 height 6
click at [100, 15] on span at bounding box center [101, 16] width 5 height 6
click at [99, 16] on span at bounding box center [101, 16] width 5 height 6
click at [87, 18] on span at bounding box center [89, 16] width 4 height 6
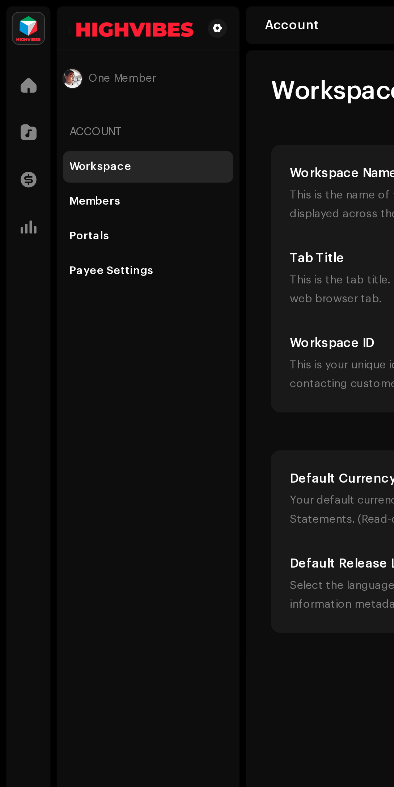
click at [14, 104] on span at bounding box center [12, 104] width 7 height 6
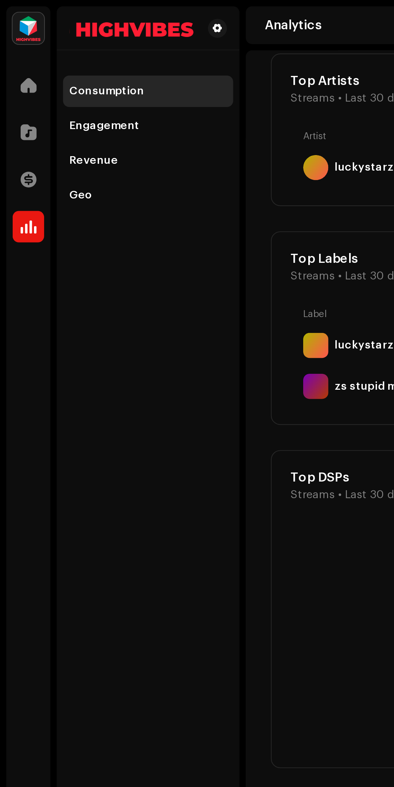
scroll to position [507, 0]
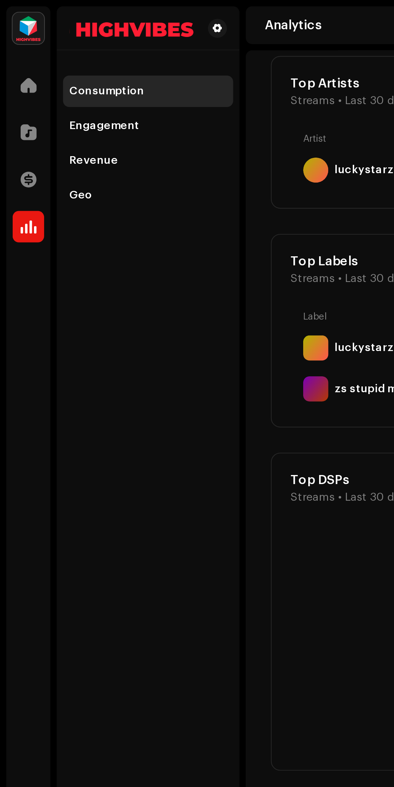
click at [74, 59] on div "Engagement" at bounding box center [68, 58] width 72 height 6
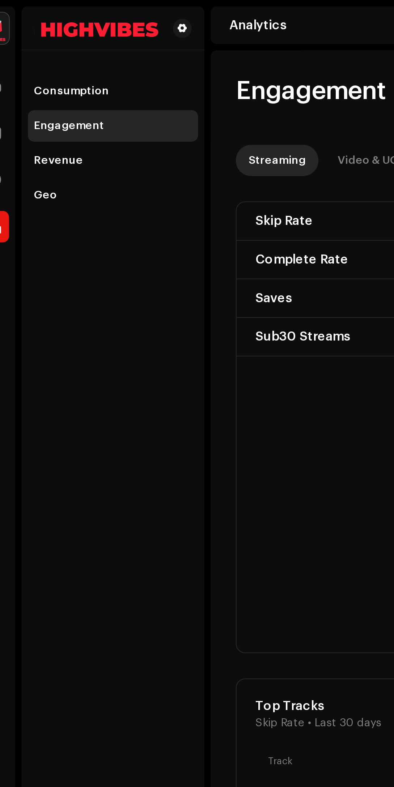
click at [78, 76] on div "Revenue" at bounding box center [68, 74] width 72 height 6
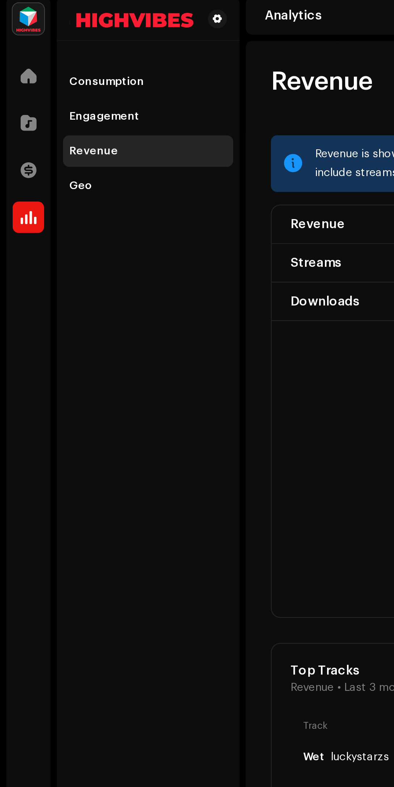
scroll to position [27, 0]
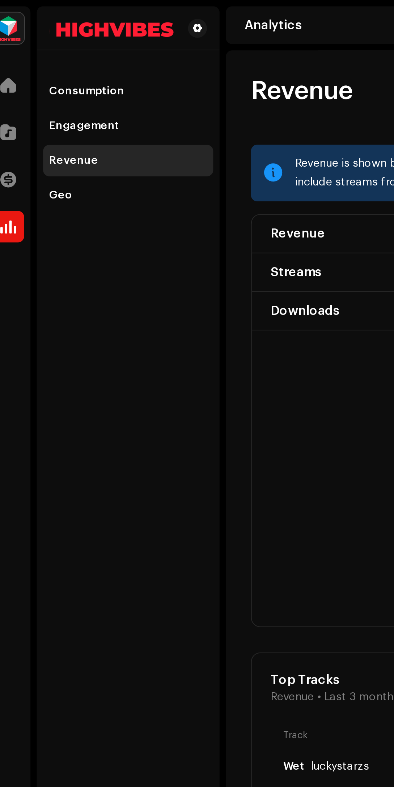
click at [84, 87] on div "Geo" at bounding box center [68, 90] width 72 height 6
click at [77, 87] on div "Geo" at bounding box center [68, 90] width 72 height 6
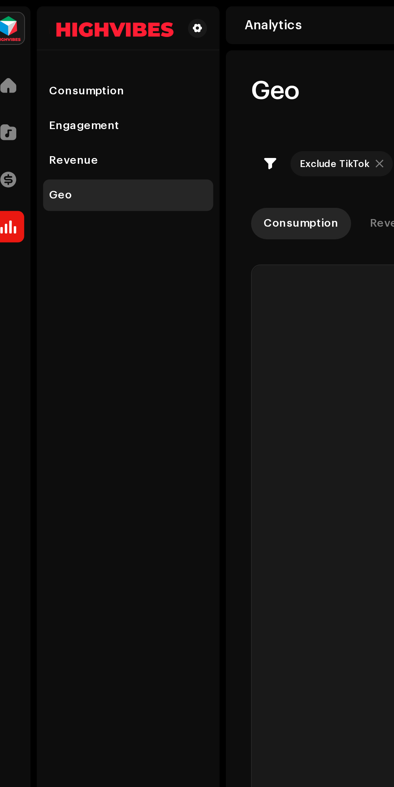
checkbox input "true"
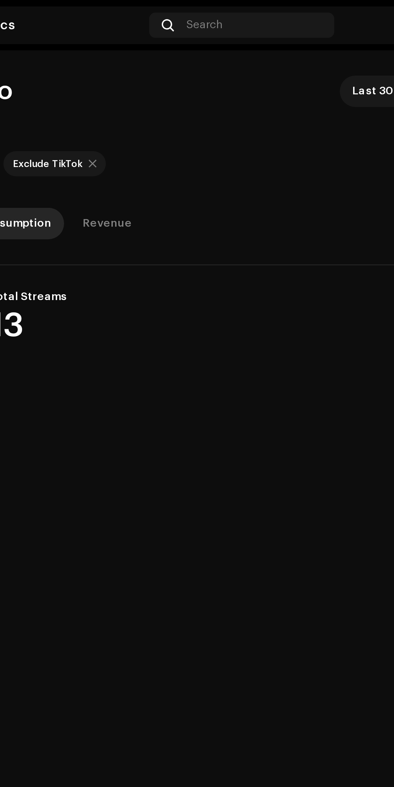
click at [196, 100] on div "Revenue" at bounding box center [190, 102] width 22 height 14
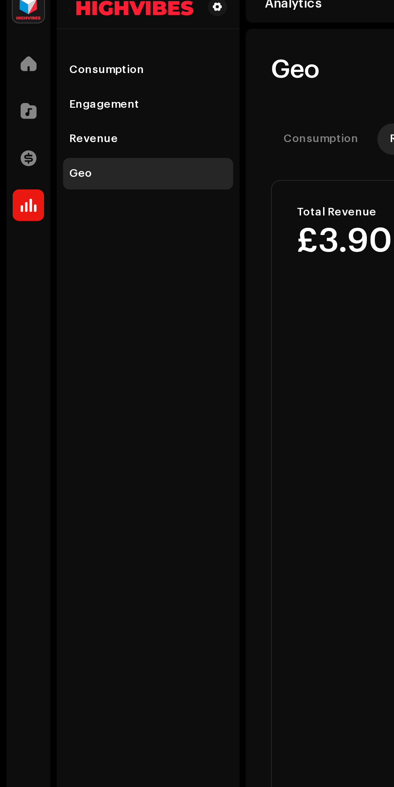
scroll to position [27, 0]
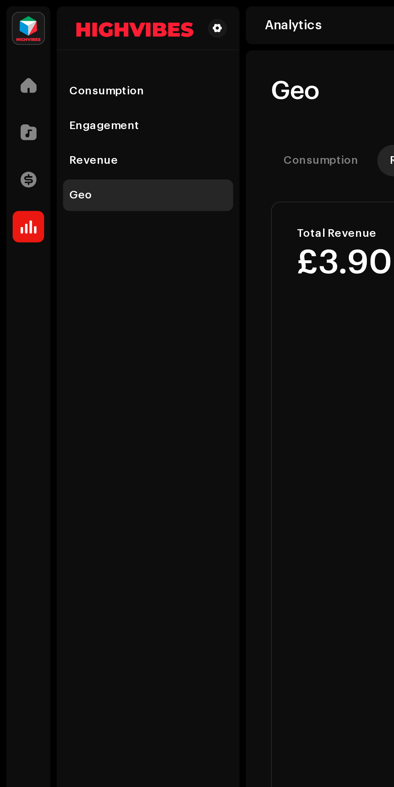
click at [16, 80] on span at bounding box center [12, 83] width 7 height 6
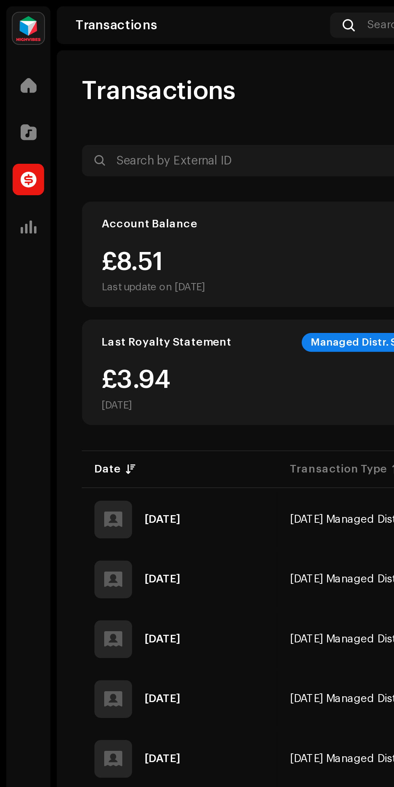
click at [16, 60] on span at bounding box center [12, 61] width 7 height 6
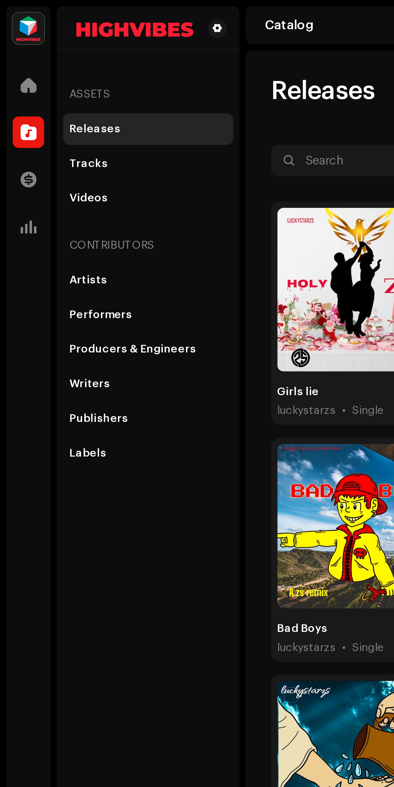
click at [69, 192] on div "Publishers" at bounding box center [68, 192] width 72 height 6
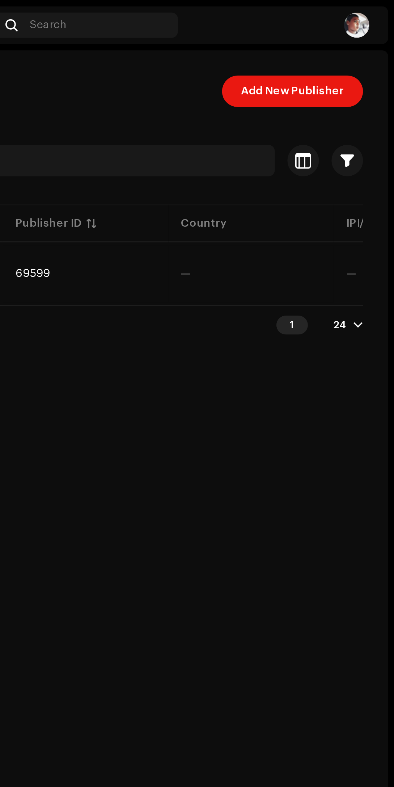
click at [377, 151] on div at bounding box center [377, 149] width 4 height 6
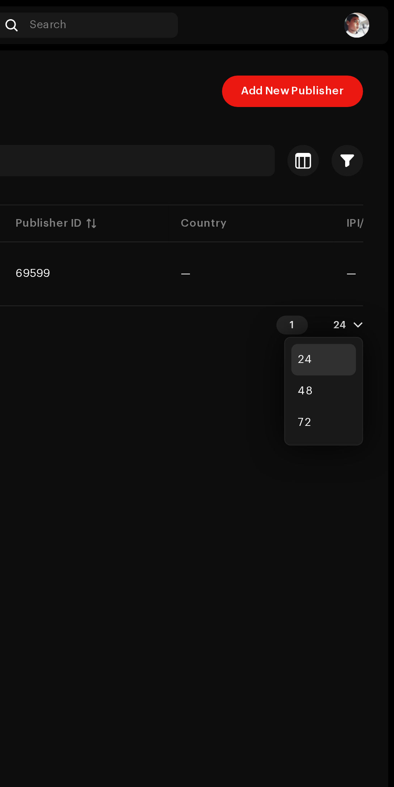
click at [312, 243] on div "Publishers Add New Publisher Selected 0 Select all Options Filters Archive stat…" at bounding box center [252, 403] width 278 height 761
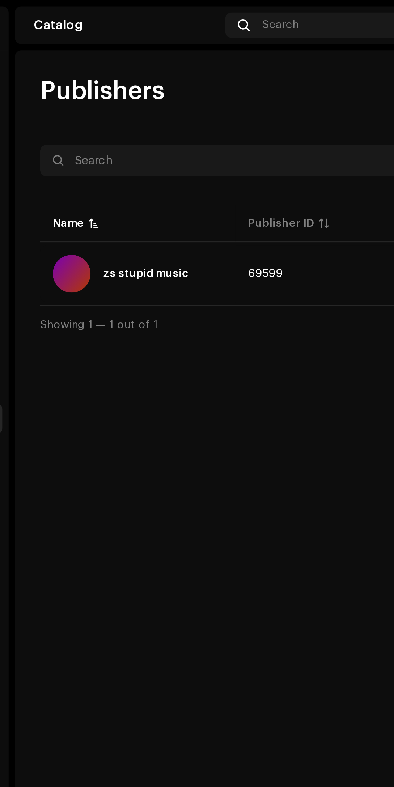
click at [216, 133] on td "69599" at bounding box center [252, 126] width 76 height 26
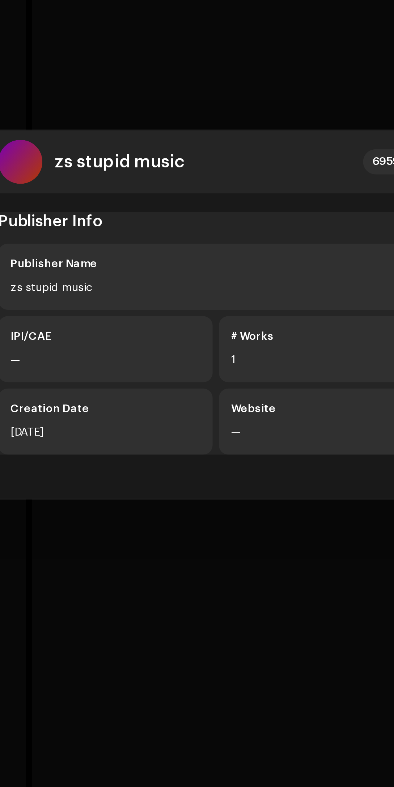
click at [234, 419] on div "1" at bounding box center [247, 414] width 87 height 9
click at [228, 407] on div "# Works" at bounding box center [247, 403] width 87 height 7
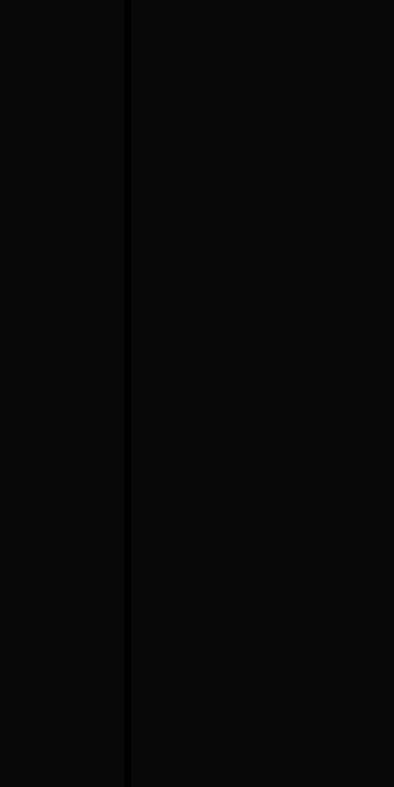
click at [145, 555] on div "zs stupid music 69599 Publisher Info Publisher Name zs stupid music IPI/CAE — #…" at bounding box center [197, 393] width 394 height 787
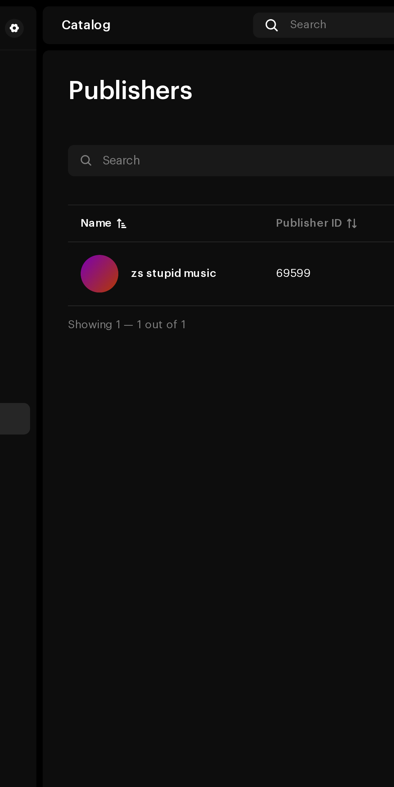
click at [145, 123] on div at bounding box center [138, 125] width 17 height 17
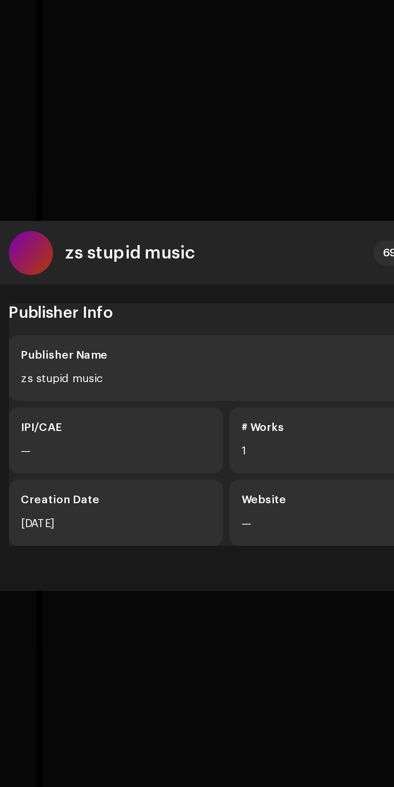
click at [205, 355] on h4 "Publisher Info" at bounding box center [197, 351] width 200 height 9
click at [206, 386] on div "zs stupid music" at bounding box center [197, 381] width 188 height 9
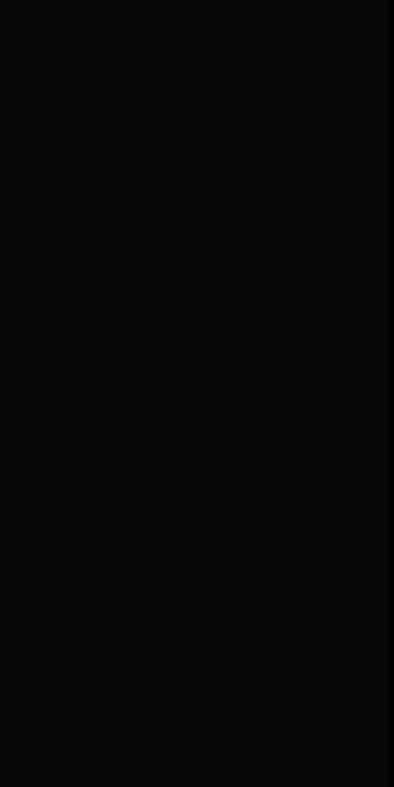
click at [324, 532] on div "zs stupid music 69599 Publisher Info Publisher Name zs stupid music IPI/CAE — #…" at bounding box center [197, 393] width 394 height 787
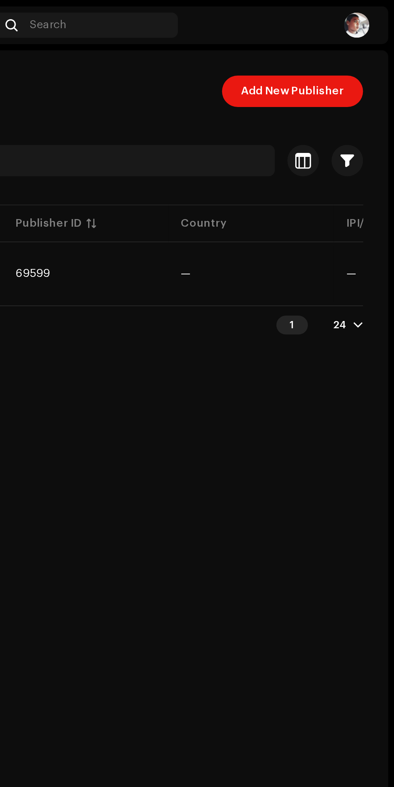
click at [360, 47] on span "Add New Publisher" at bounding box center [346, 42] width 47 height 14
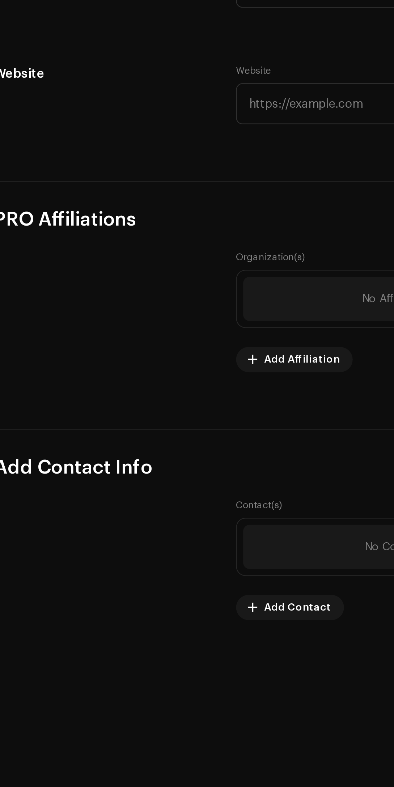
click at [151, 504] on span "Add Affiliation" at bounding box center [153, 499] width 35 height 14
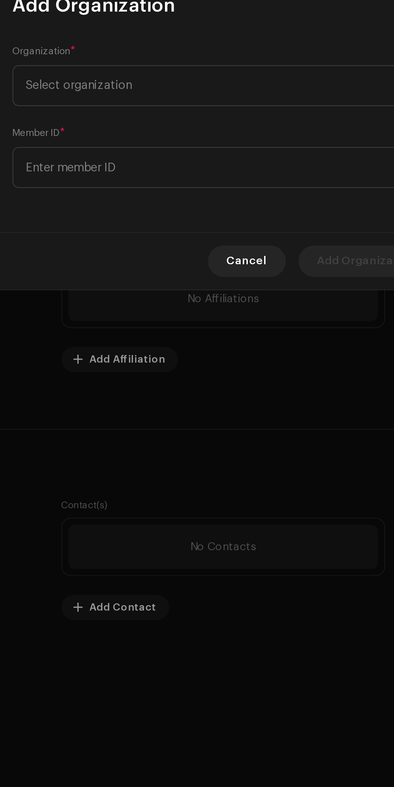
click at [233, 383] on span "Select organization" at bounding box center [194, 374] width 176 height 18
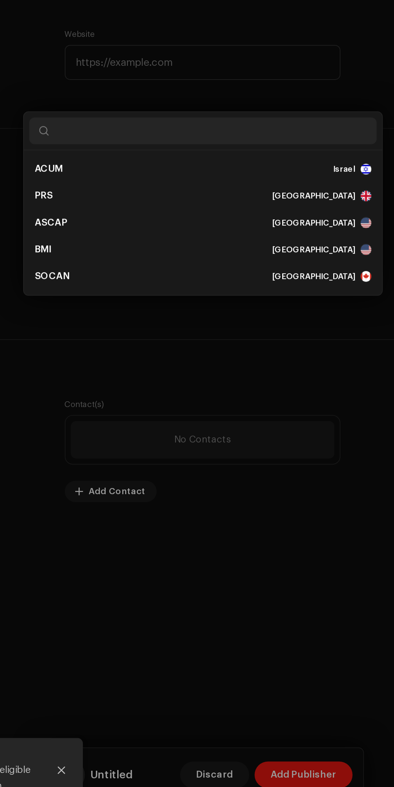
click at [212, 666] on div "Add Organization Organization * Select organization Member ID * Cancel Add Orga…" at bounding box center [197, 393] width 394 height 787
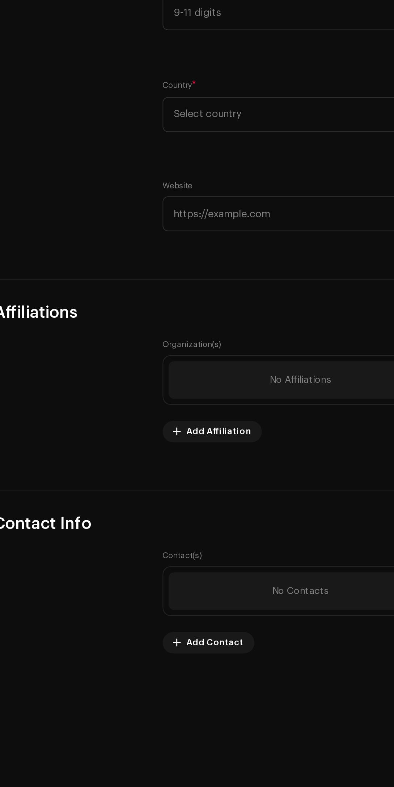
click at [153, 619] on span "Add Contact" at bounding box center [151, 613] width 31 height 14
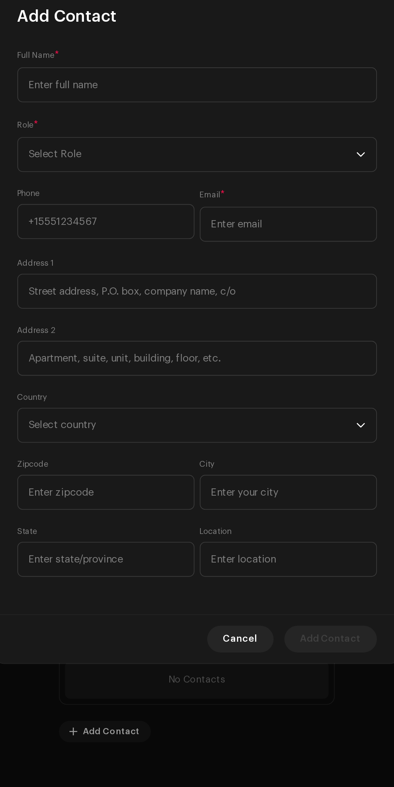
click at [285, 301] on icon "dropdown trigger" at bounding box center [285, 302] width 5 height 5
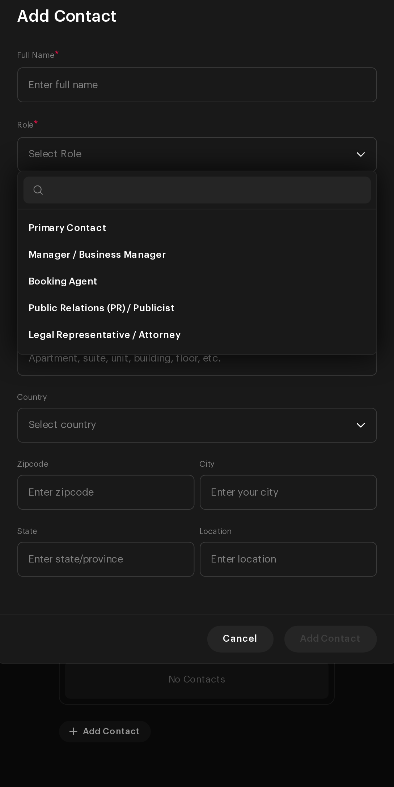
type input "P"
click at [221, 419] on input at bounding box center [197, 412] width 194 height 19
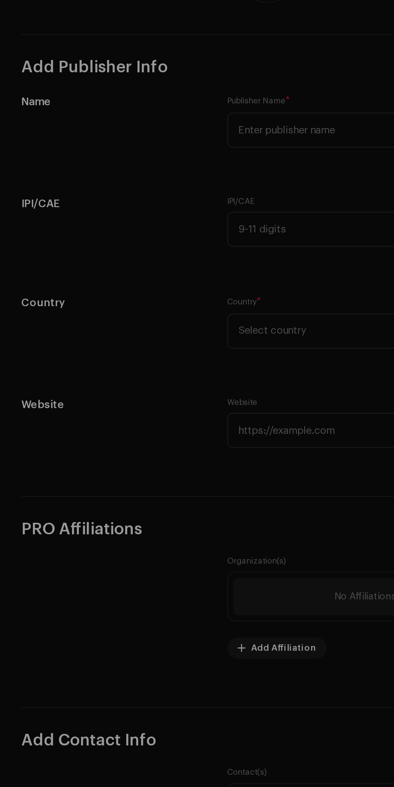
click at [47, 491] on div "Add Contact Full Name * Role * Select Role This field is required. Phone Email …" at bounding box center [197, 393] width 394 height 787
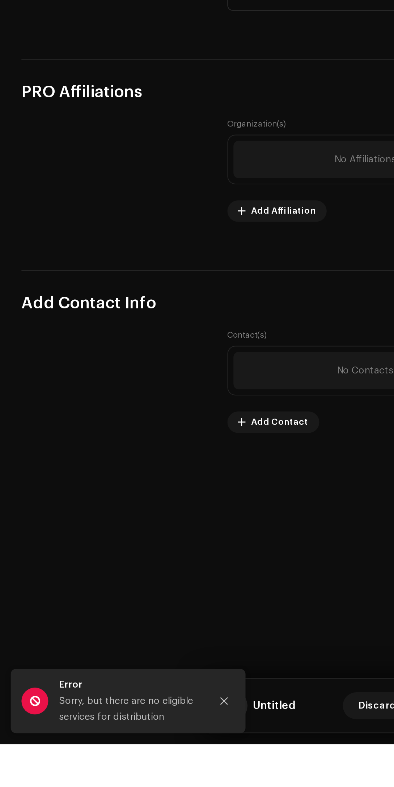
click at [197, 774] on span "Discard" at bounding box center [203, 766] width 20 height 14
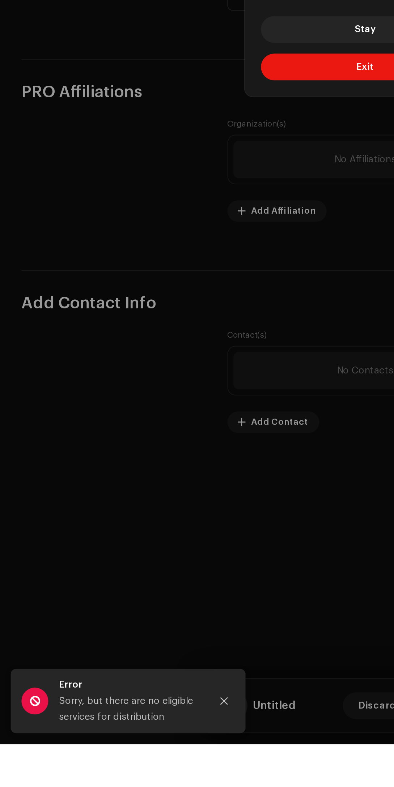
click at [196, 424] on span "Exit" at bounding box center [196, 421] width 9 height 5
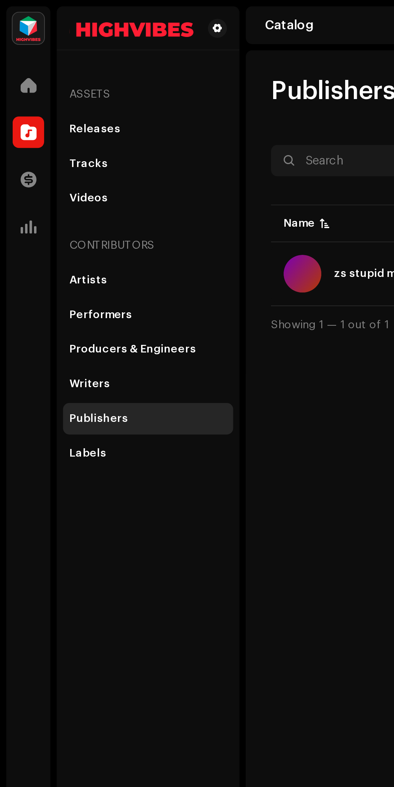
click at [101, 12] on span at bounding box center [100, 13] width 4 height 6
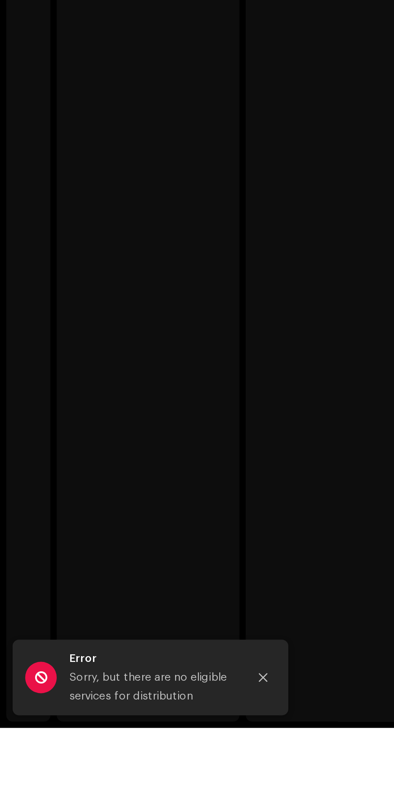
click at [120, 766] on icon "Close" at bounding box center [120, 763] width 5 height 5
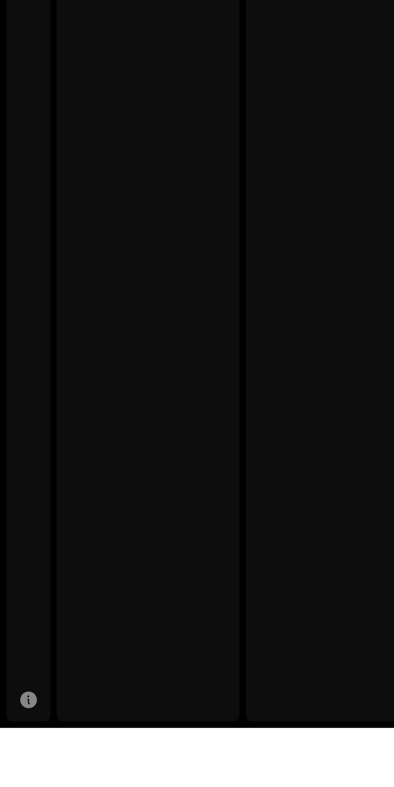
click at [15, 781] on div at bounding box center [13, 774] width 14 height 14
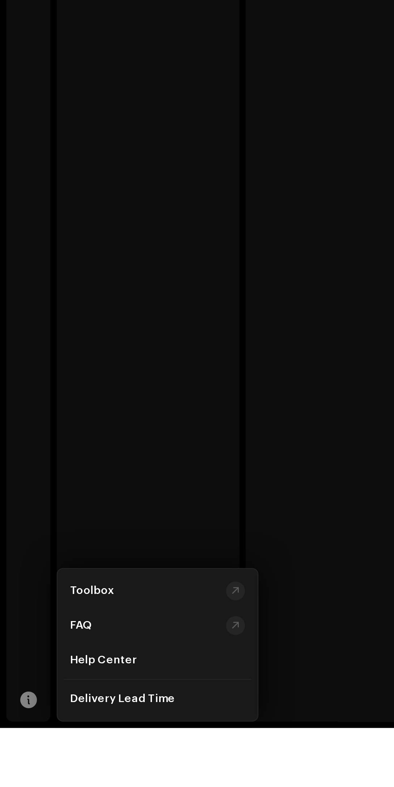
click at [100, 723] on div "Toolbox" at bounding box center [66, 724] width 69 height 6
